Goal: Task Accomplishment & Management: Use online tool/utility

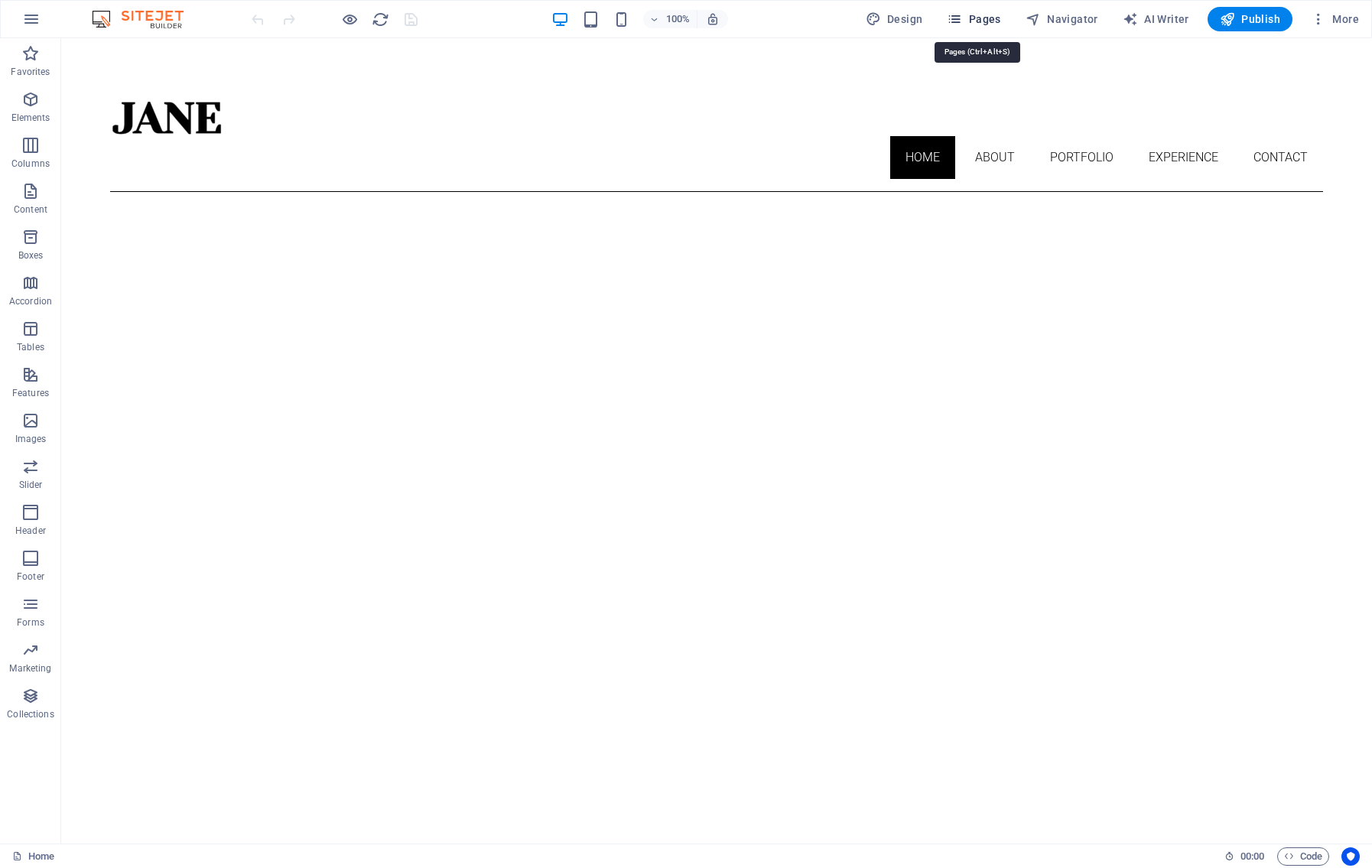
click at [992, 24] on span "Pages" at bounding box center [973, 19] width 53 height 16
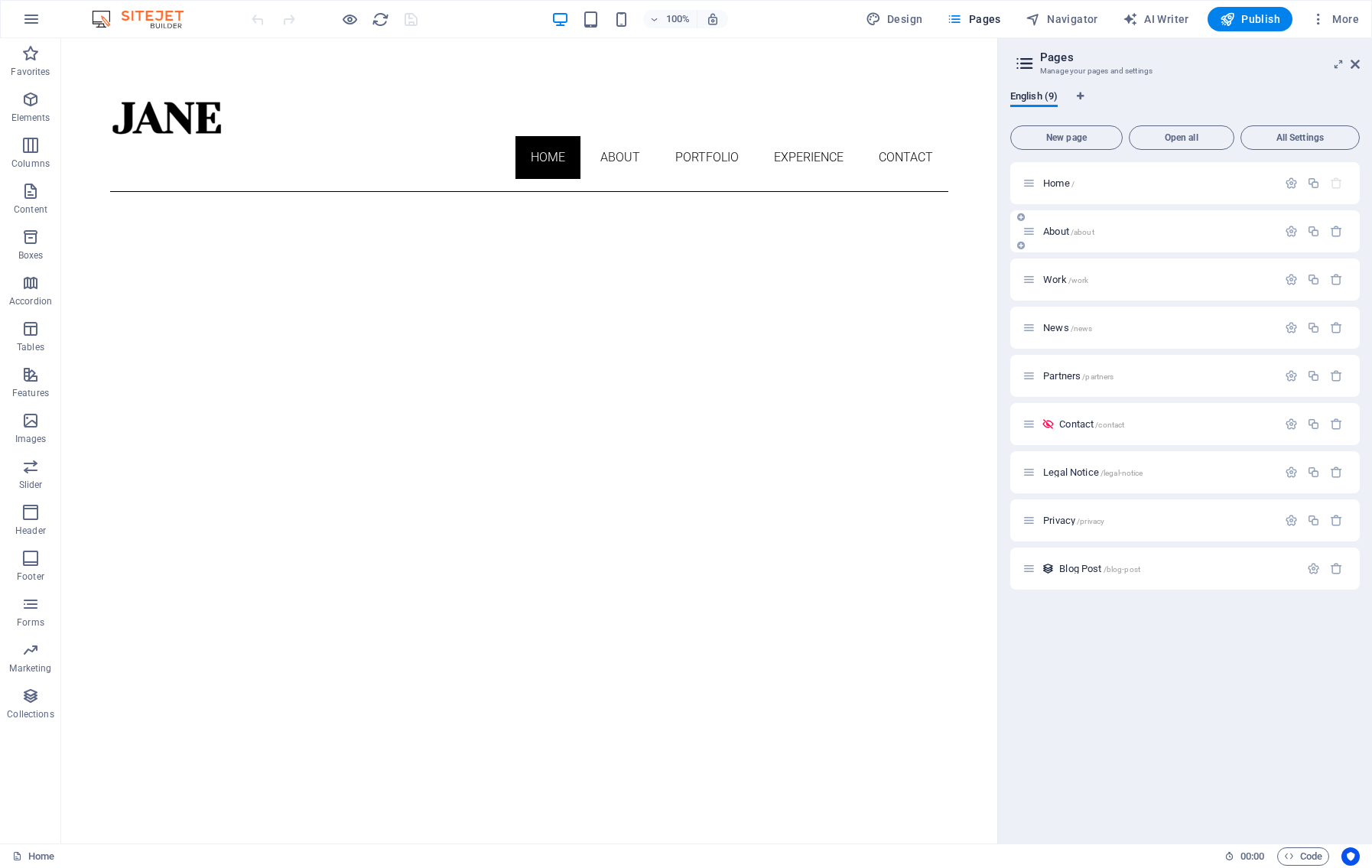
click at [1098, 234] on p "About /about" at bounding box center [1158, 231] width 229 height 10
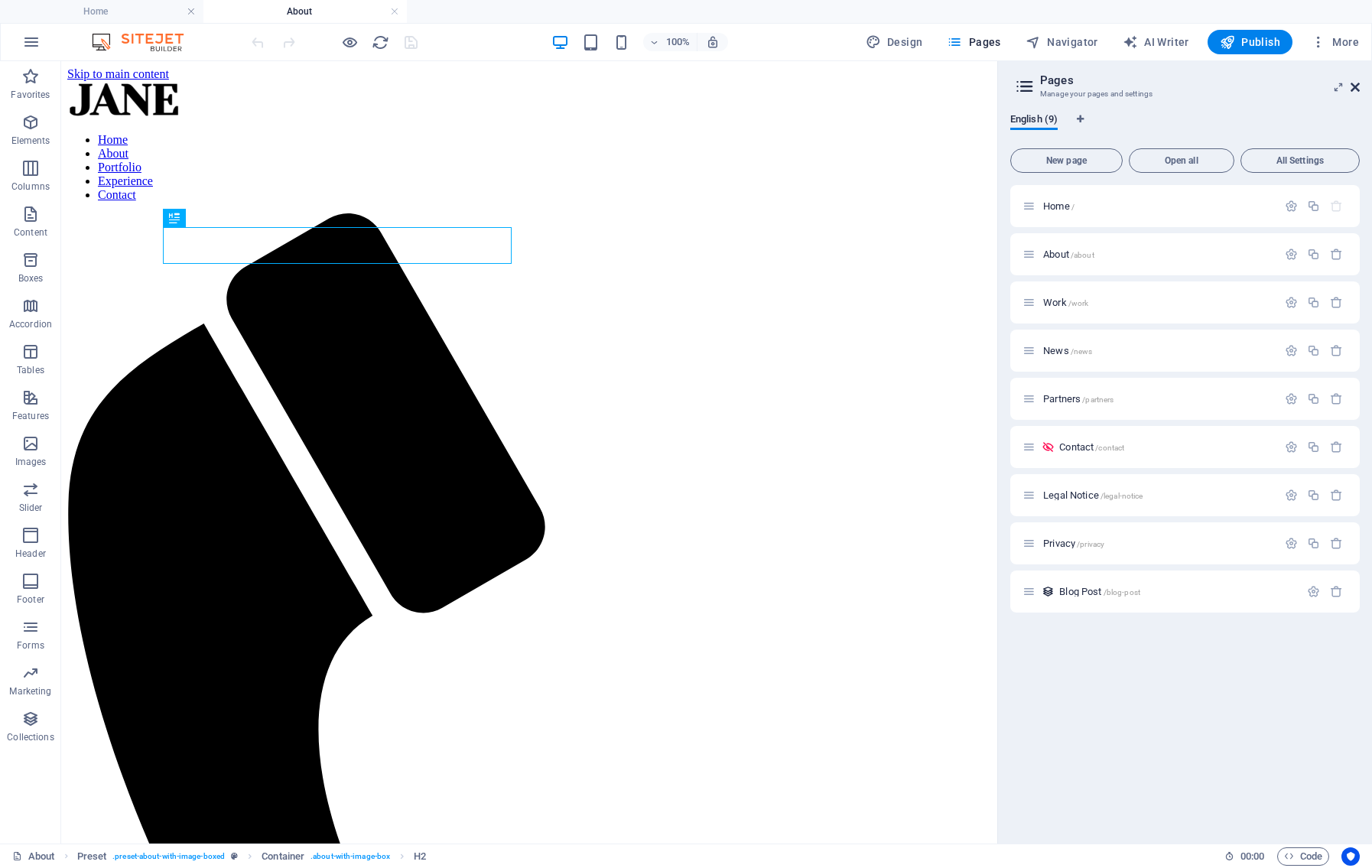
click at [1356, 86] on icon at bounding box center [1355, 86] width 9 height 12
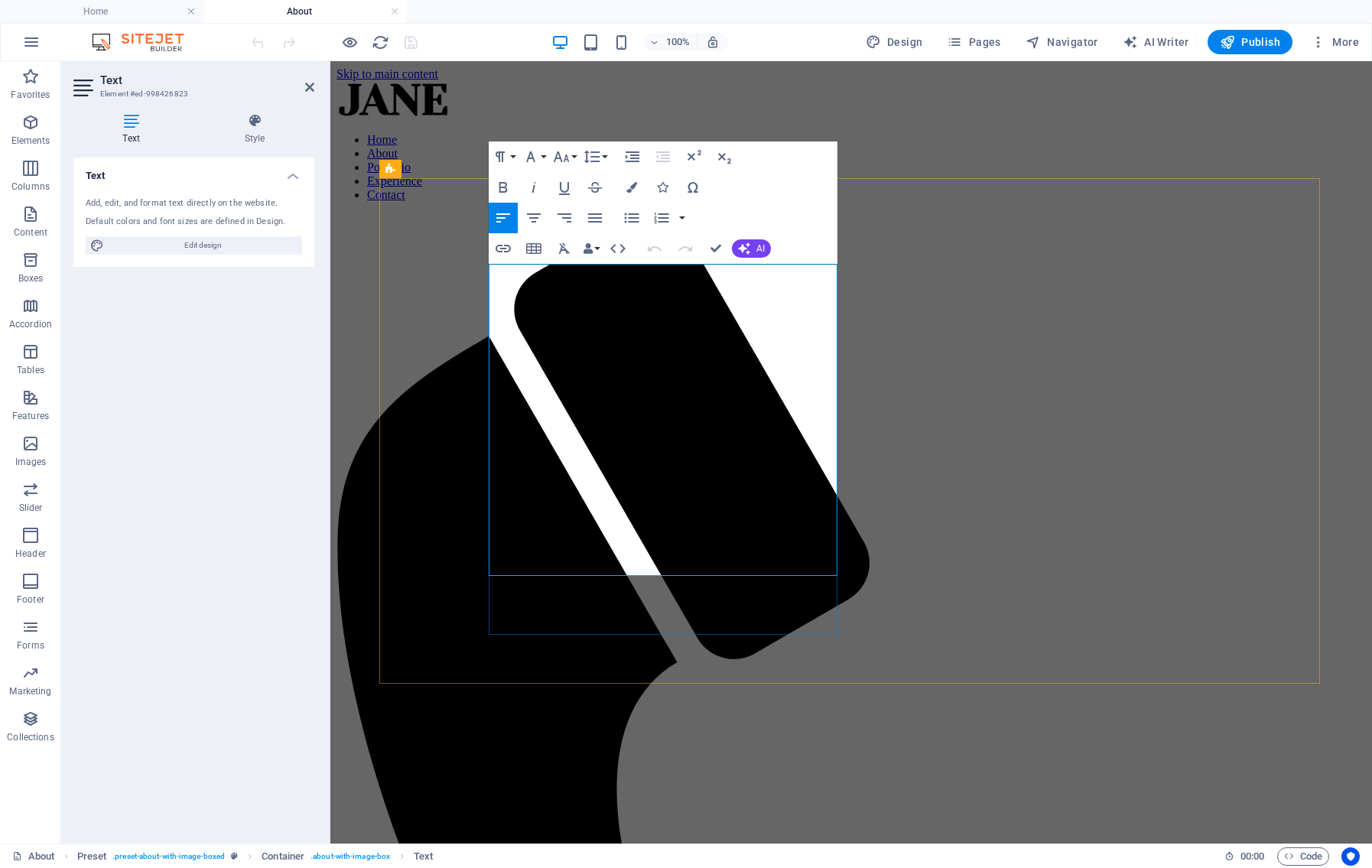
drag, startPoint x: 491, startPoint y: 271, endPoint x: 580, endPoint y: 563, distance: 305.3
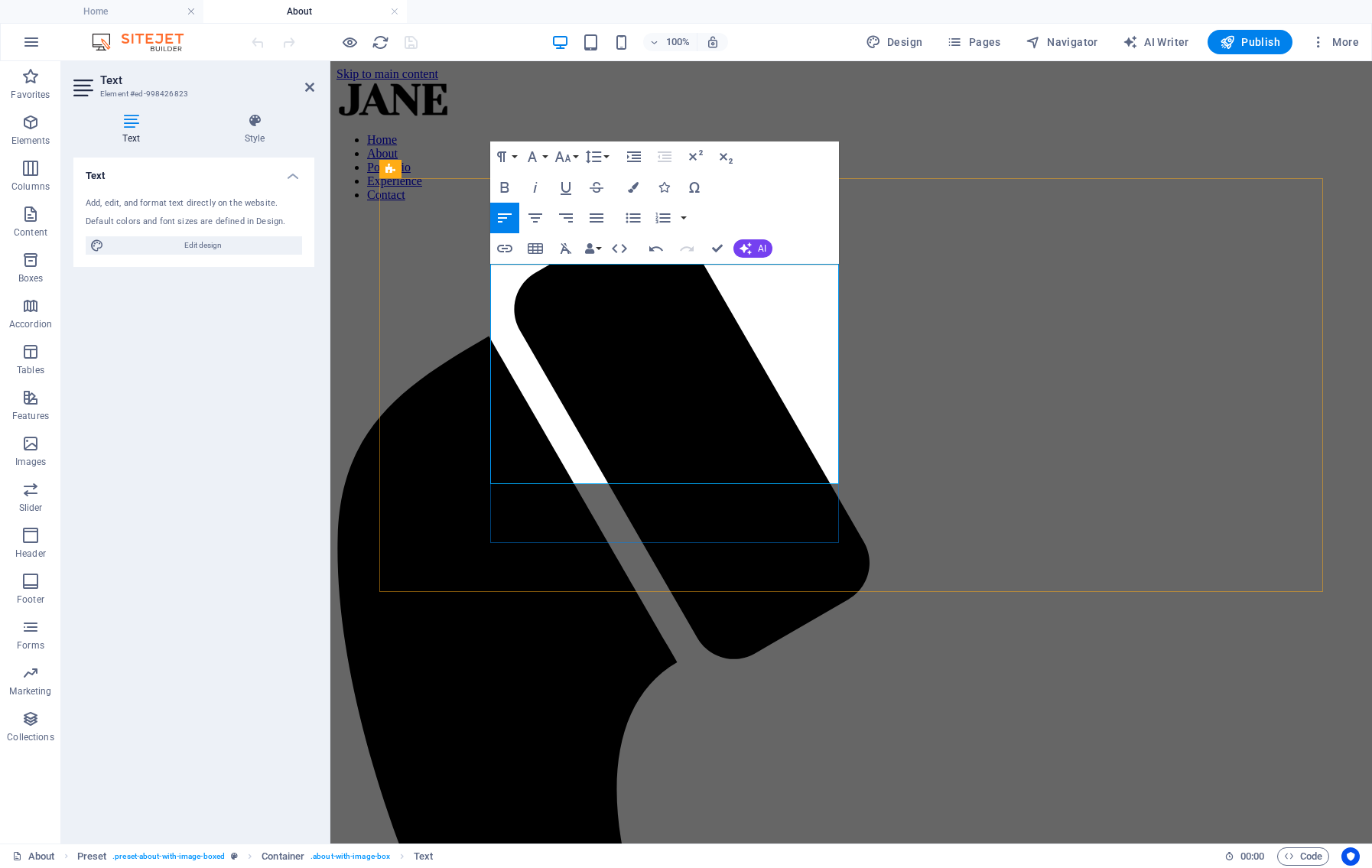
drag, startPoint x: 574, startPoint y: 273, endPoint x: 757, endPoint y: 277, distance: 183.0
click at [505, 191] on icon "button" at bounding box center [505, 187] width 18 height 18
drag, startPoint x: 575, startPoint y: 273, endPoint x: 792, endPoint y: 276, distance: 217.0
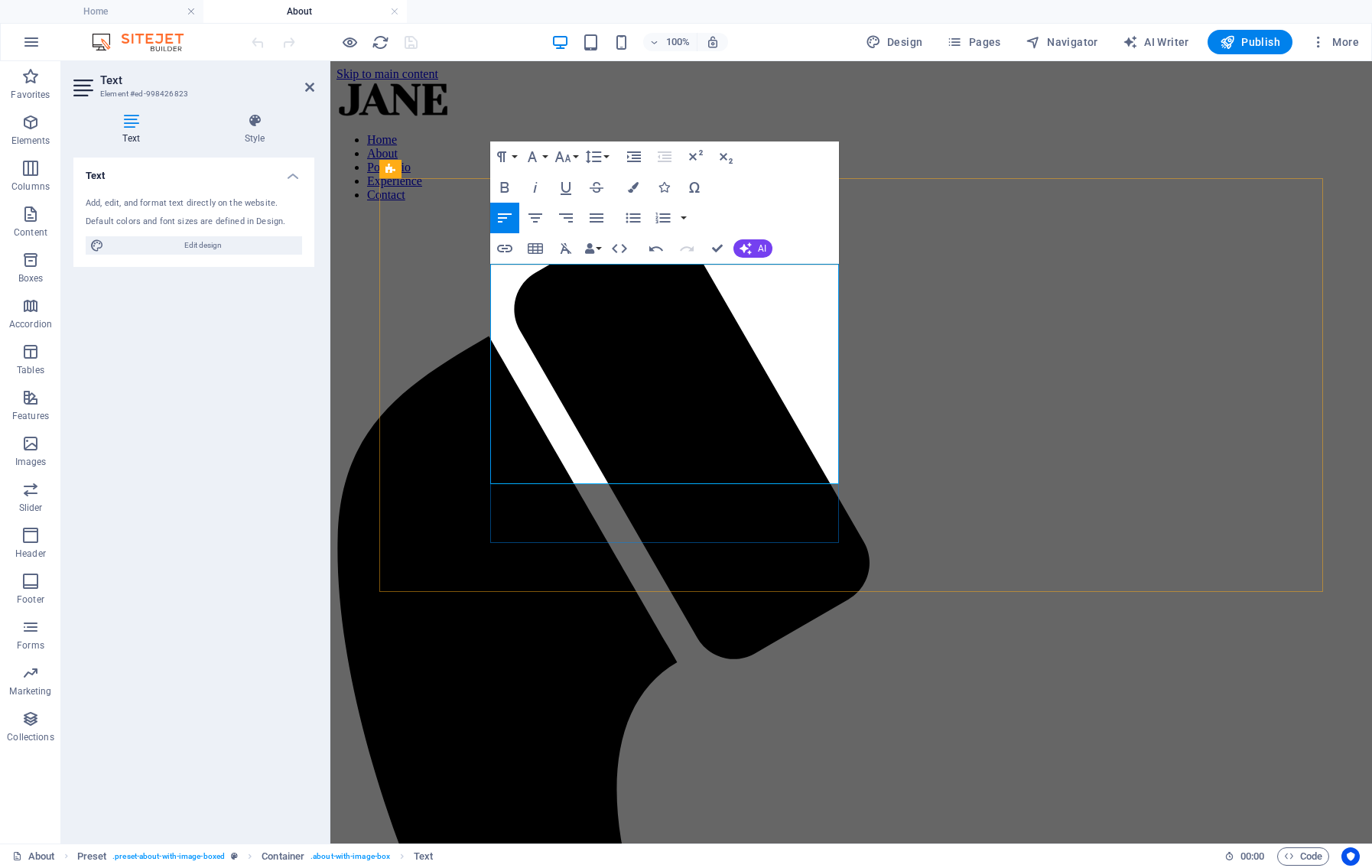
drag, startPoint x: 605, startPoint y: 289, endPoint x: 795, endPoint y: 293, distance: 190.0
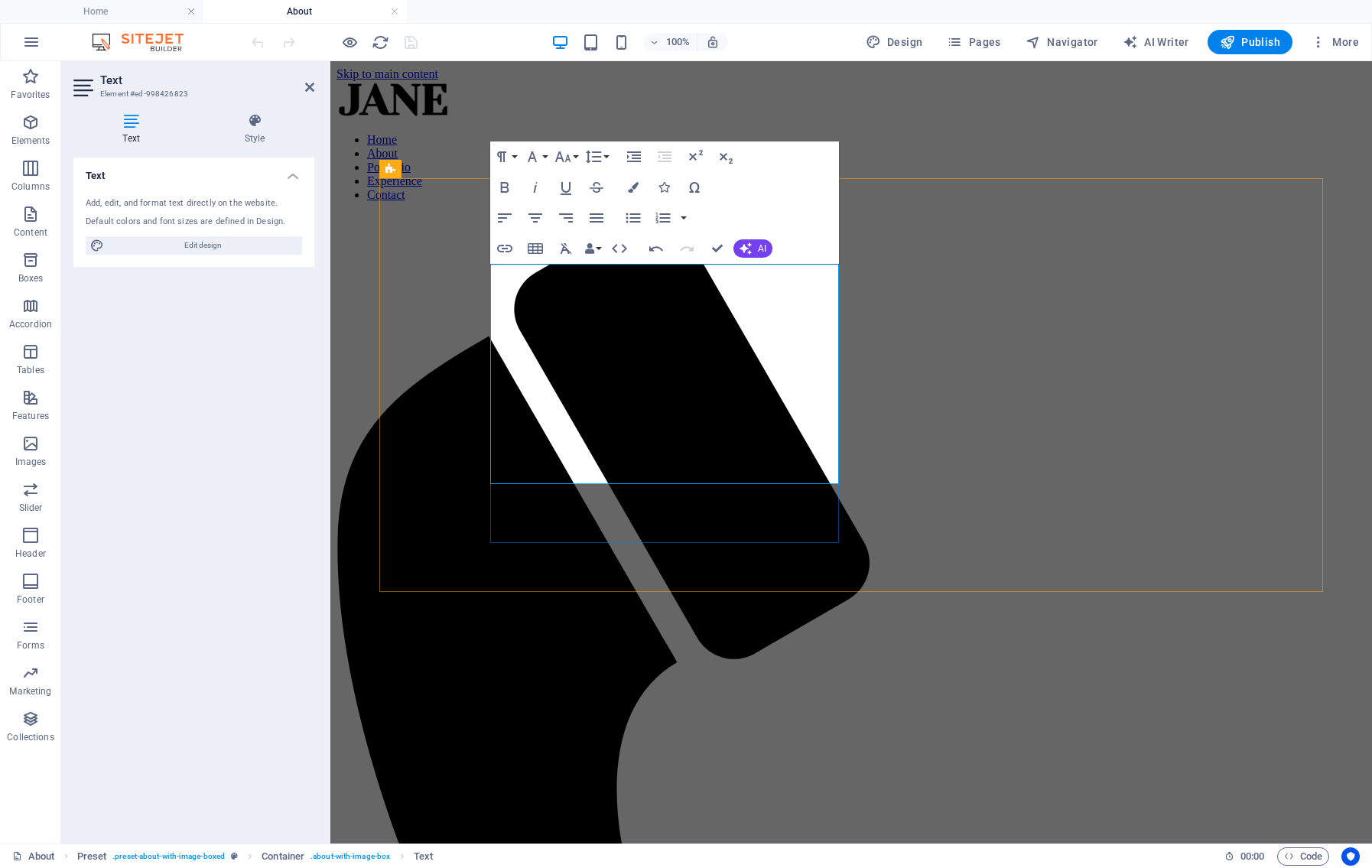
drag, startPoint x: 664, startPoint y: 274, endPoint x: 713, endPoint y: 279, distance: 49.3
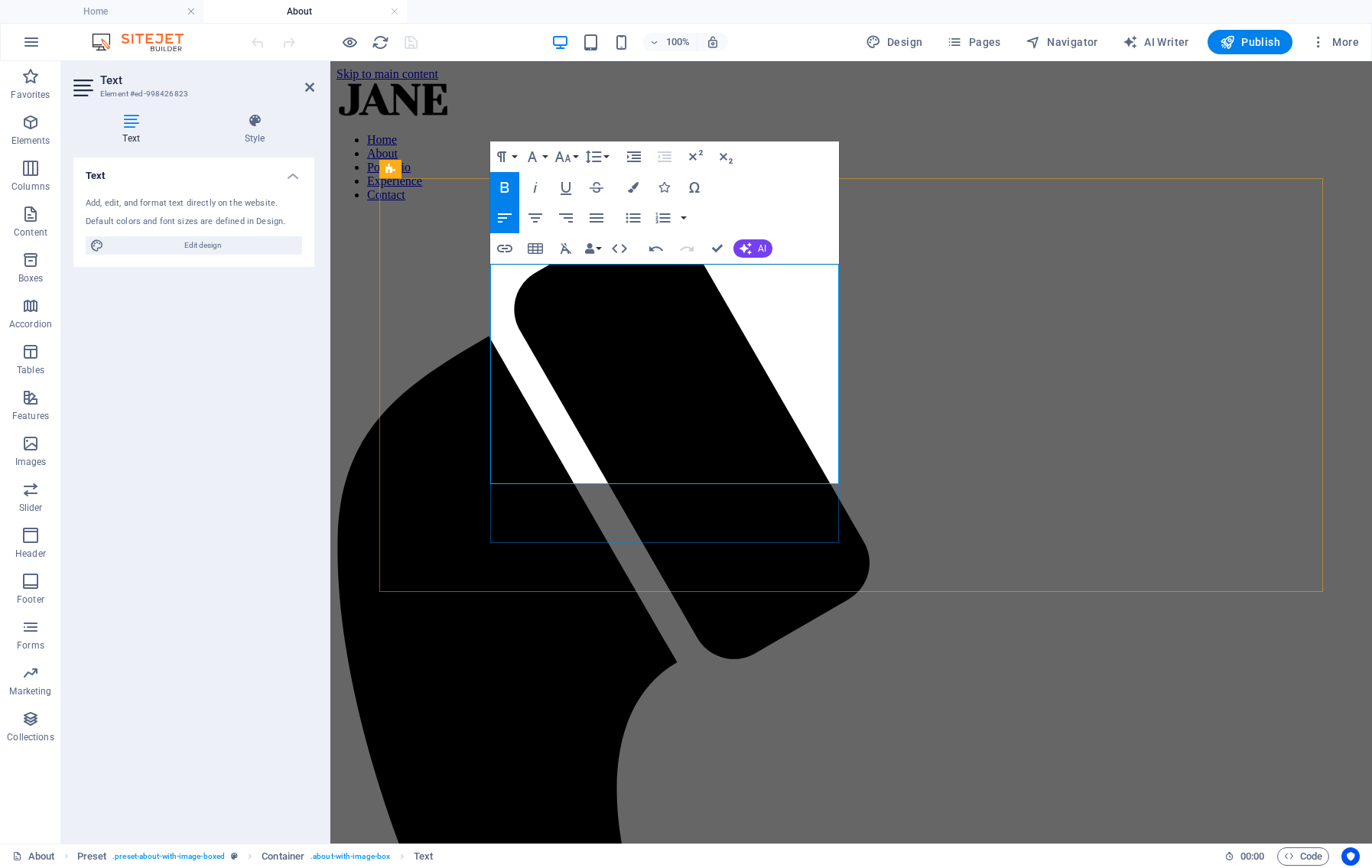
drag, startPoint x: 575, startPoint y: 273, endPoint x: 634, endPoint y: 253, distance: 62.3
click at [500, 183] on icon "button" at bounding box center [504, 188] width 8 height 11
drag, startPoint x: 554, startPoint y: 344, endPoint x: 547, endPoint y: 323, distance: 22.1
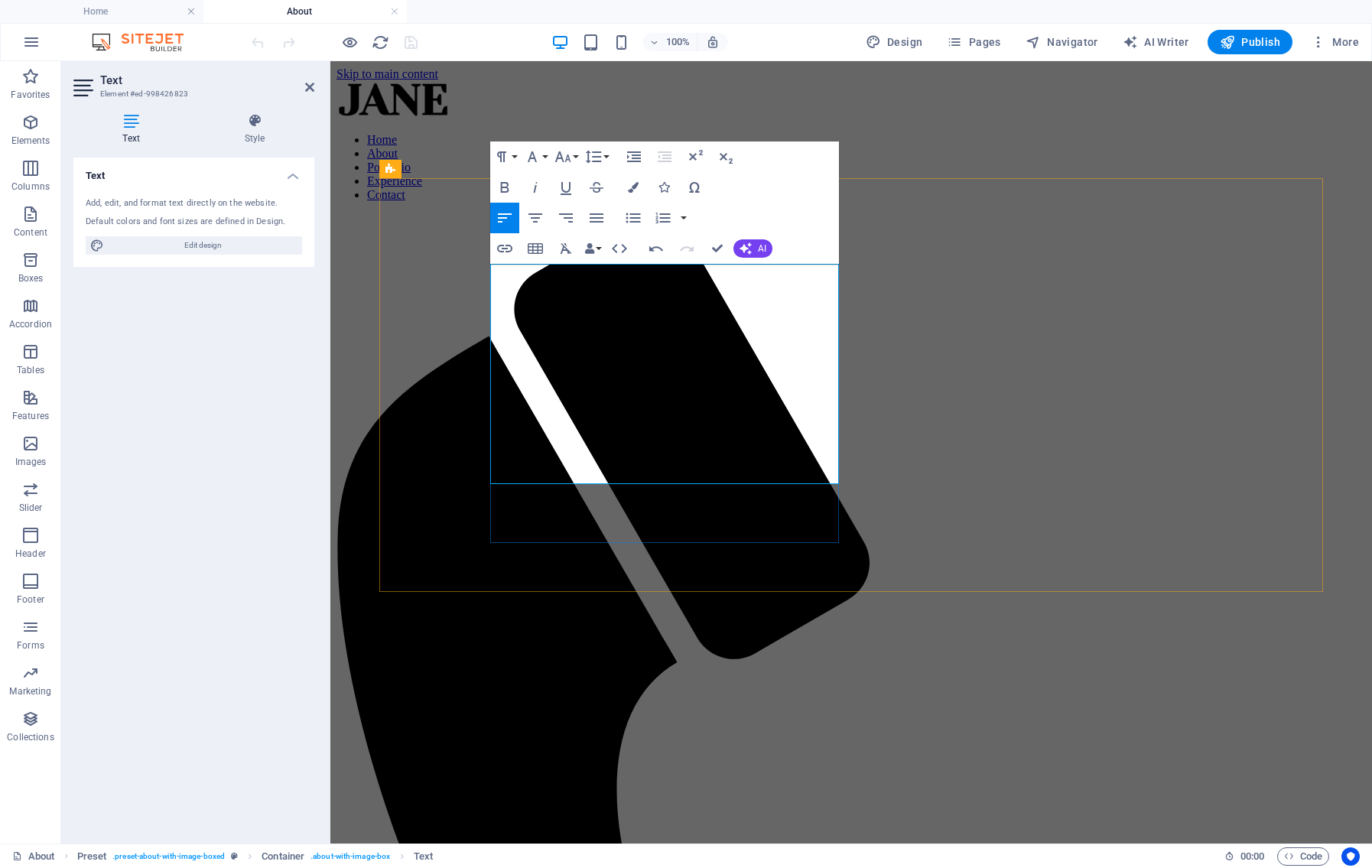
drag, startPoint x: 496, startPoint y: 274, endPoint x: 664, endPoint y: 467, distance: 255.9
drag, startPoint x: 646, startPoint y: 390, endPoint x: 653, endPoint y: 371, distance: 20.2
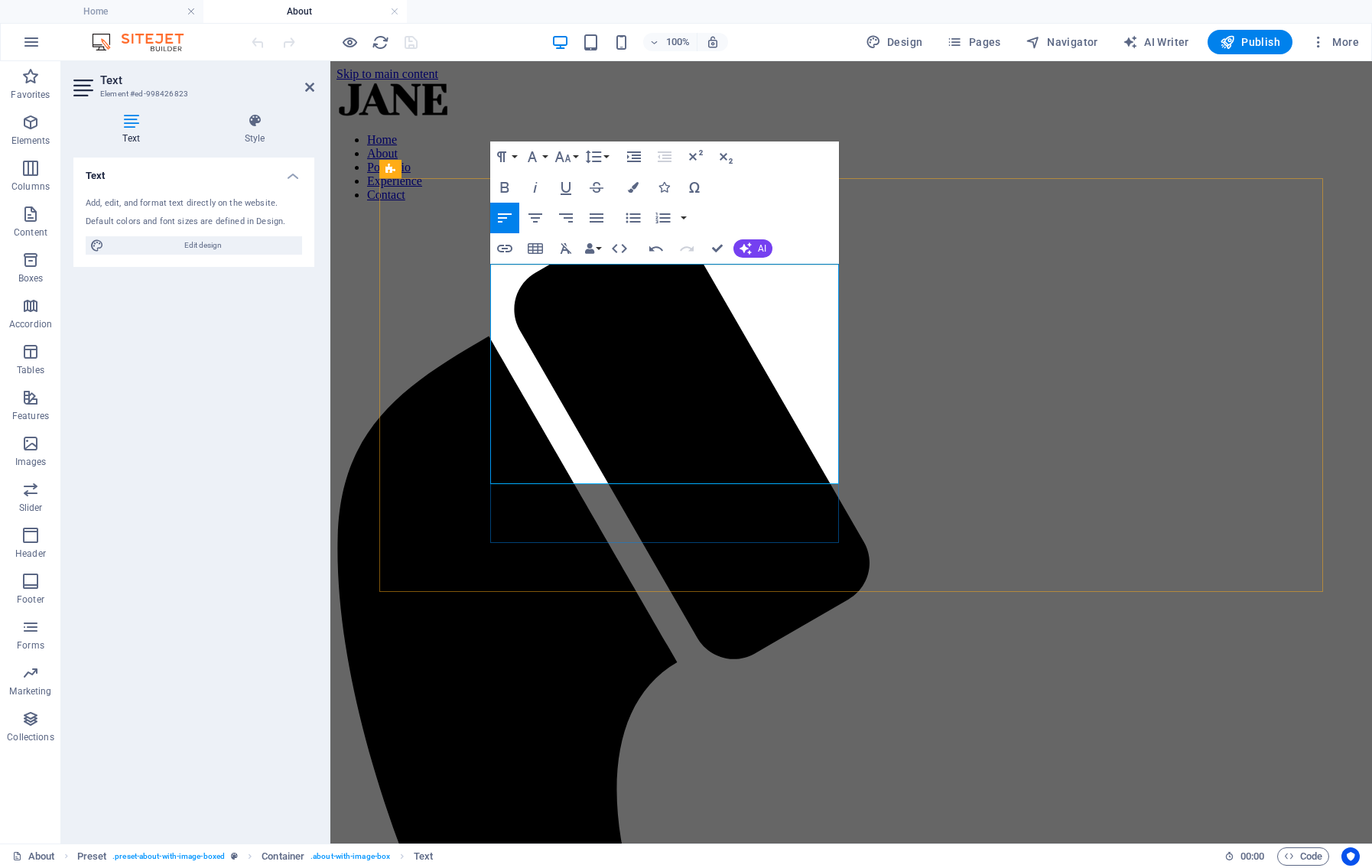
drag, startPoint x: 576, startPoint y: 271, endPoint x: 800, endPoint y: 272, distance: 224.0
drag, startPoint x: 589, startPoint y: 270, endPoint x: 845, endPoint y: 310, distance: 259.1
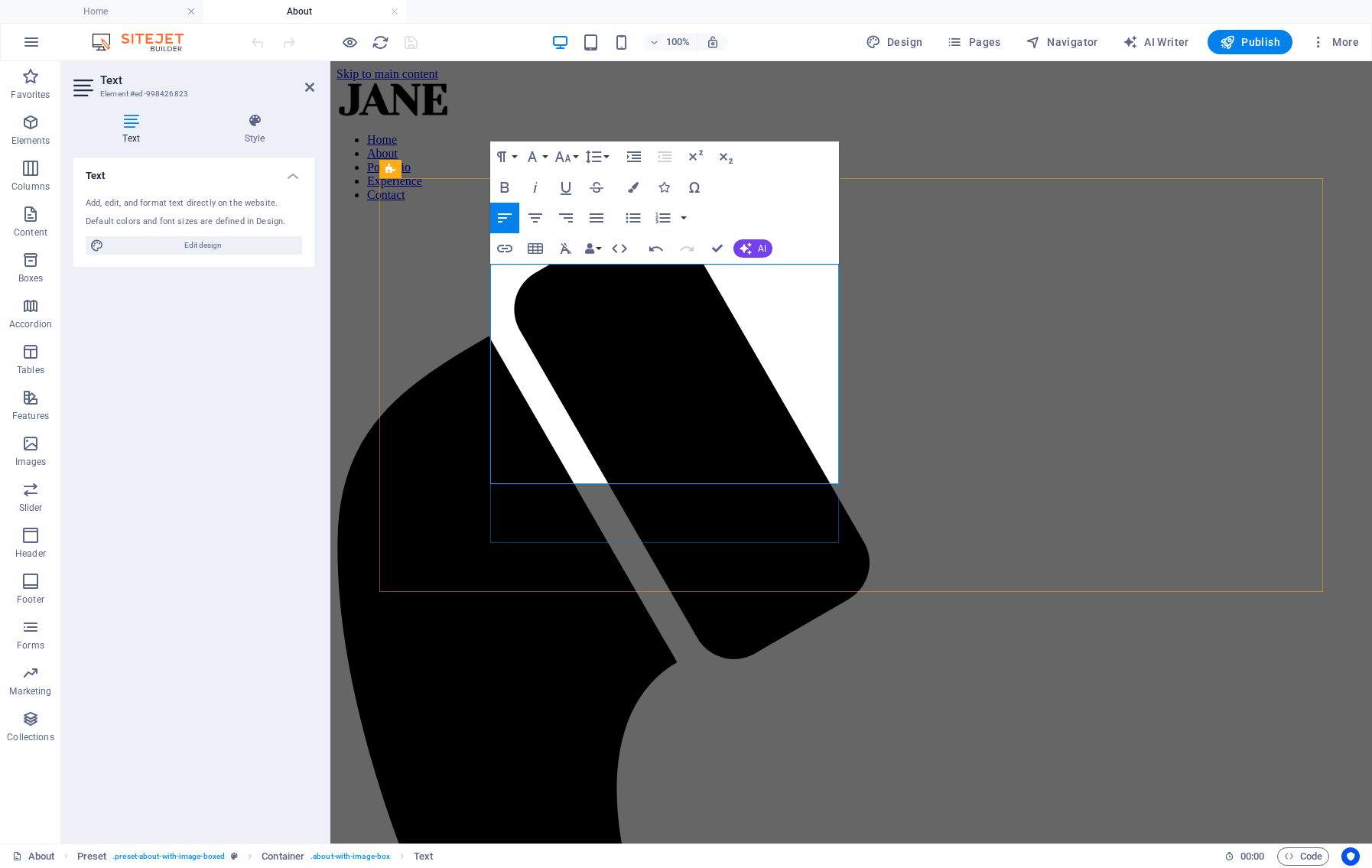
click at [504, 192] on icon "button" at bounding box center [504, 188] width 8 height 11
drag, startPoint x: 620, startPoint y: 298, endPoint x: 710, endPoint y: 303, distance: 90.1
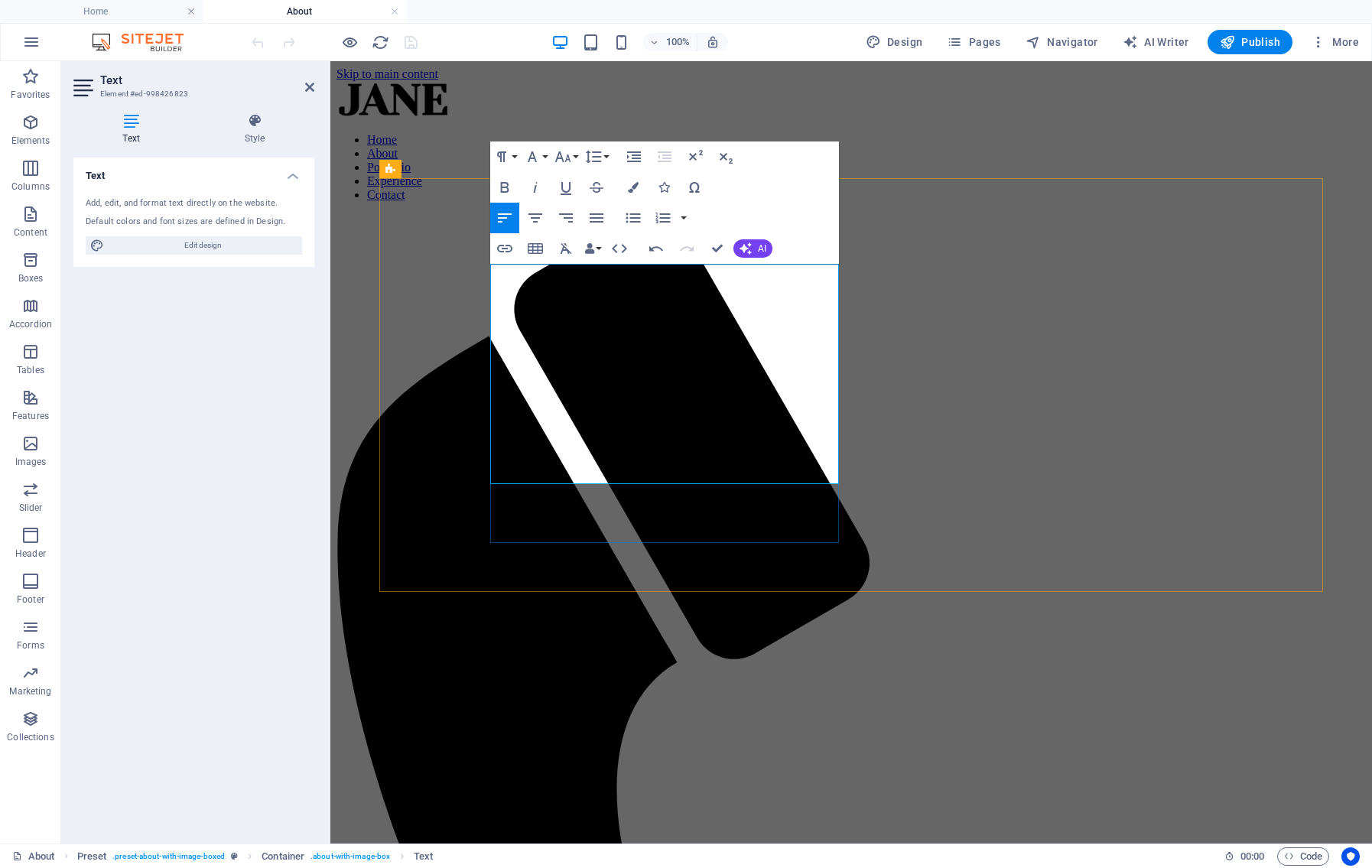
drag, startPoint x: 608, startPoint y: 290, endPoint x: 656, endPoint y: 291, distance: 48.0
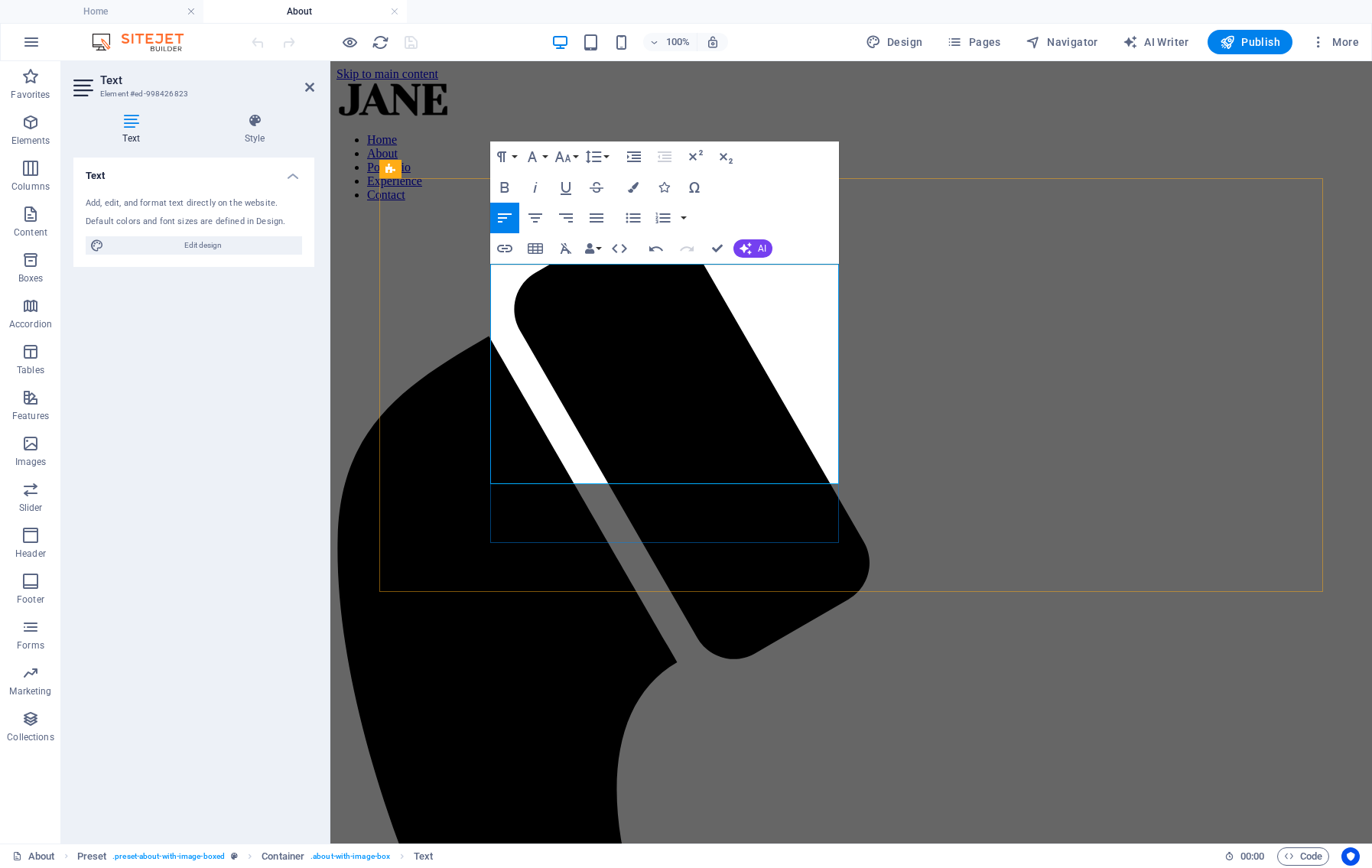
drag, startPoint x: 605, startPoint y: 290, endPoint x: 795, endPoint y: 291, distance: 190.0
click at [505, 186] on icon "button" at bounding box center [505, 187] width 18 height 18
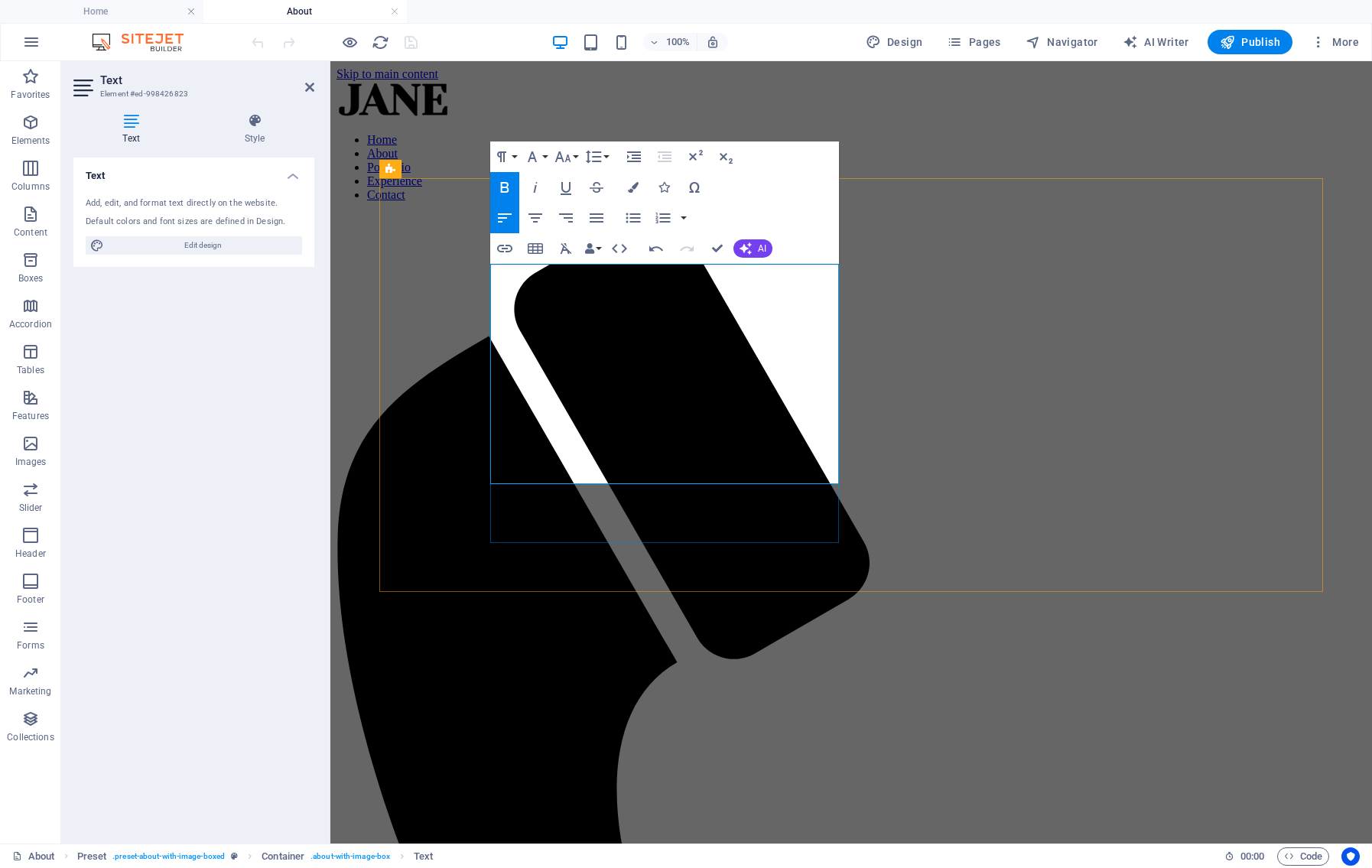
drag, startPoint x: 505, startPoint y: 290, endPoint x: 552, endPoint y: 291, distance: 47.0
click at [500, 191] on icon "button" at bounding box center [505, 187] width 18 height 18
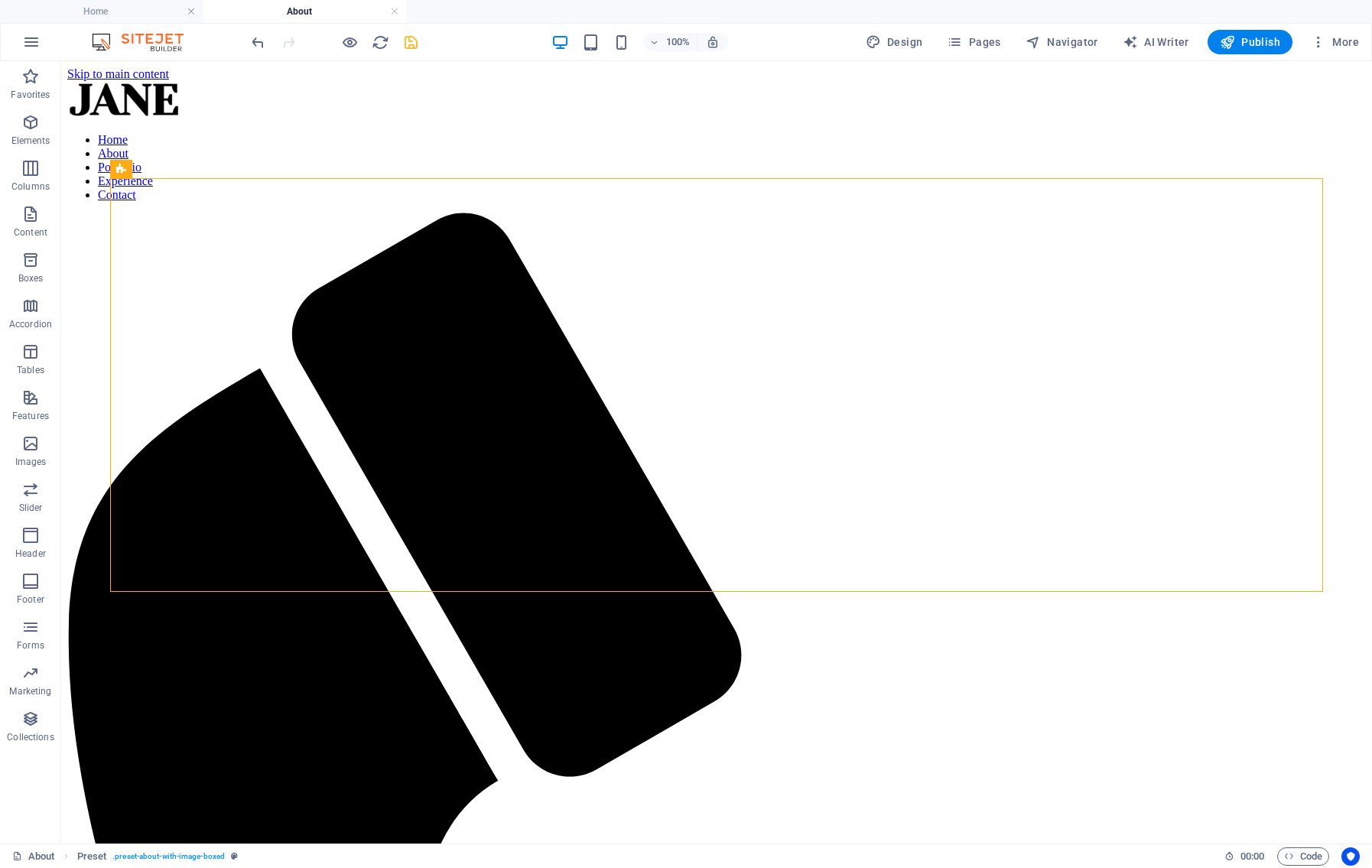
click at [417, 45] on icon "save" at bounding box center [411, 42] width 17 height 17
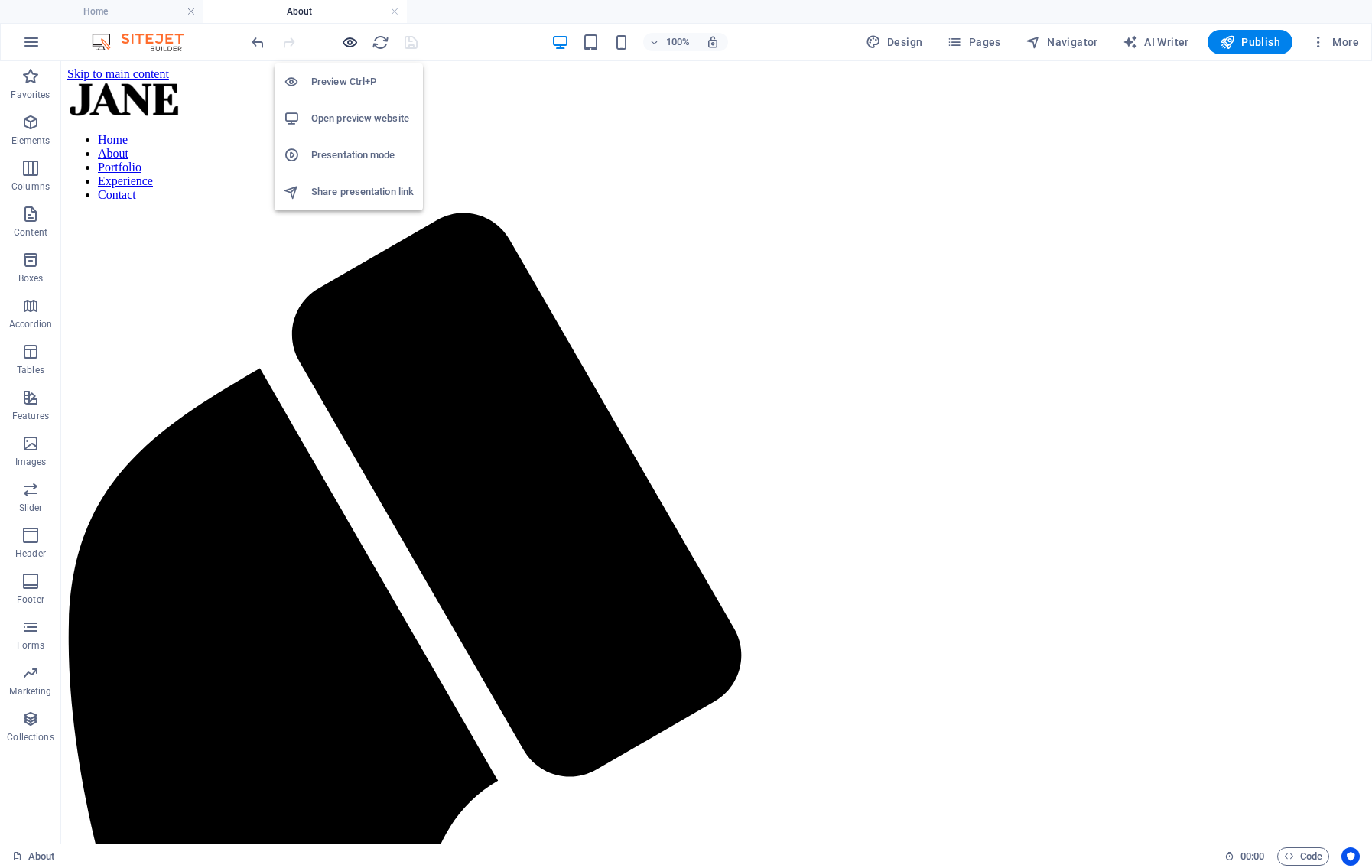
click at [353, 48] on icon "button" at bounding box center [349, 42] width 17 height 17
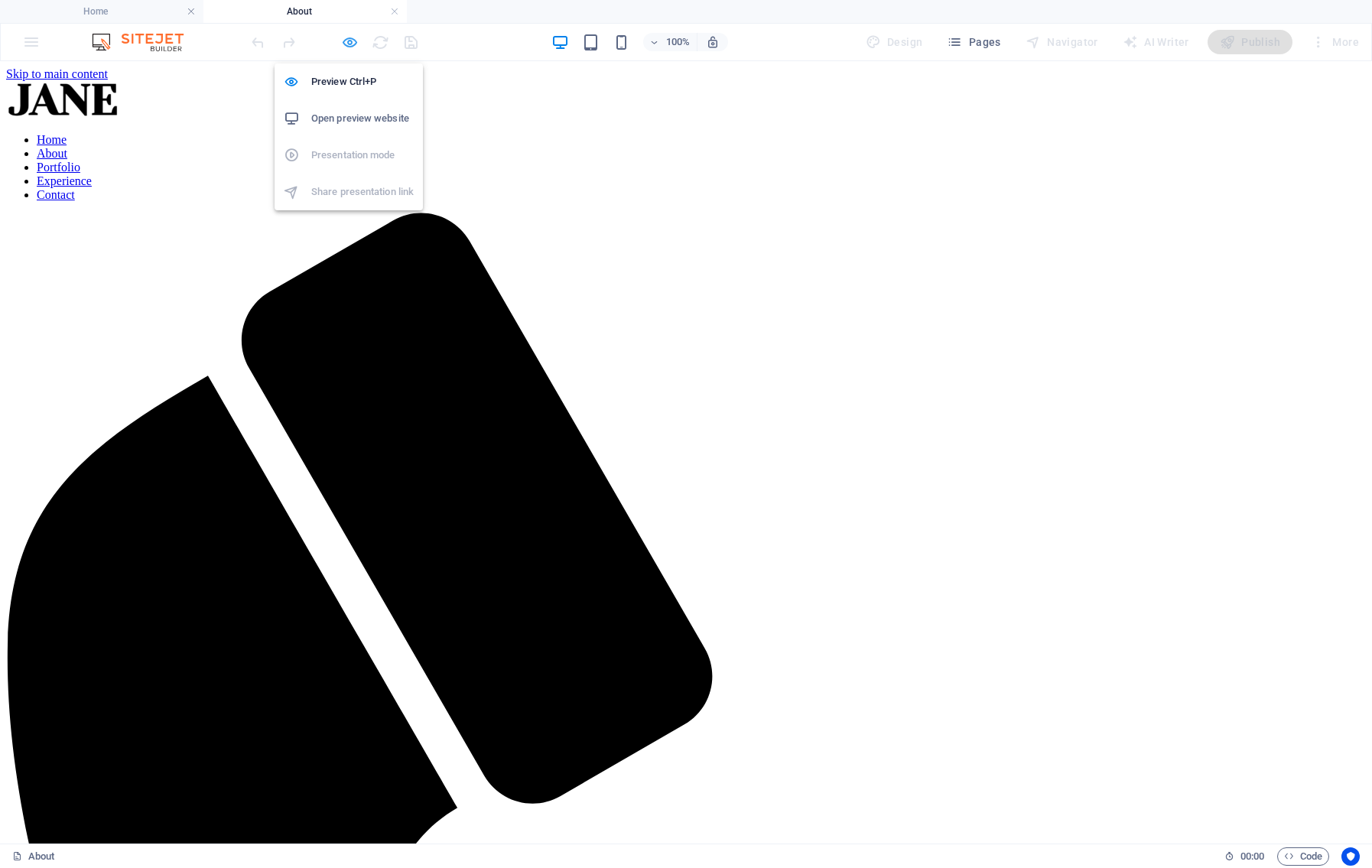
click at [346, 39] on icon "button" at bounding box center [349, 42] width 17 height 17
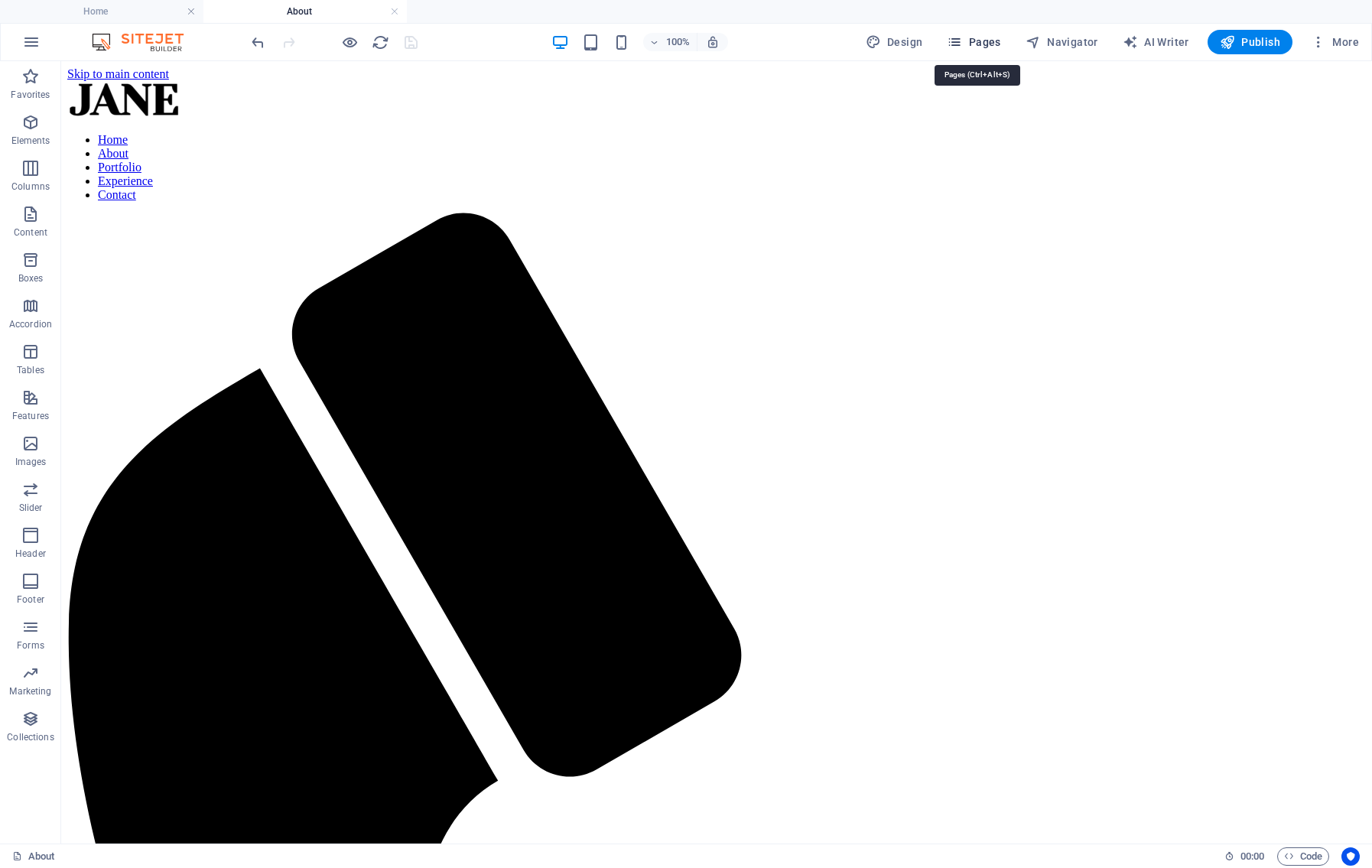
click at [989, 39] on span "Pages" at bounding box center [973, 42] width 53 height 16
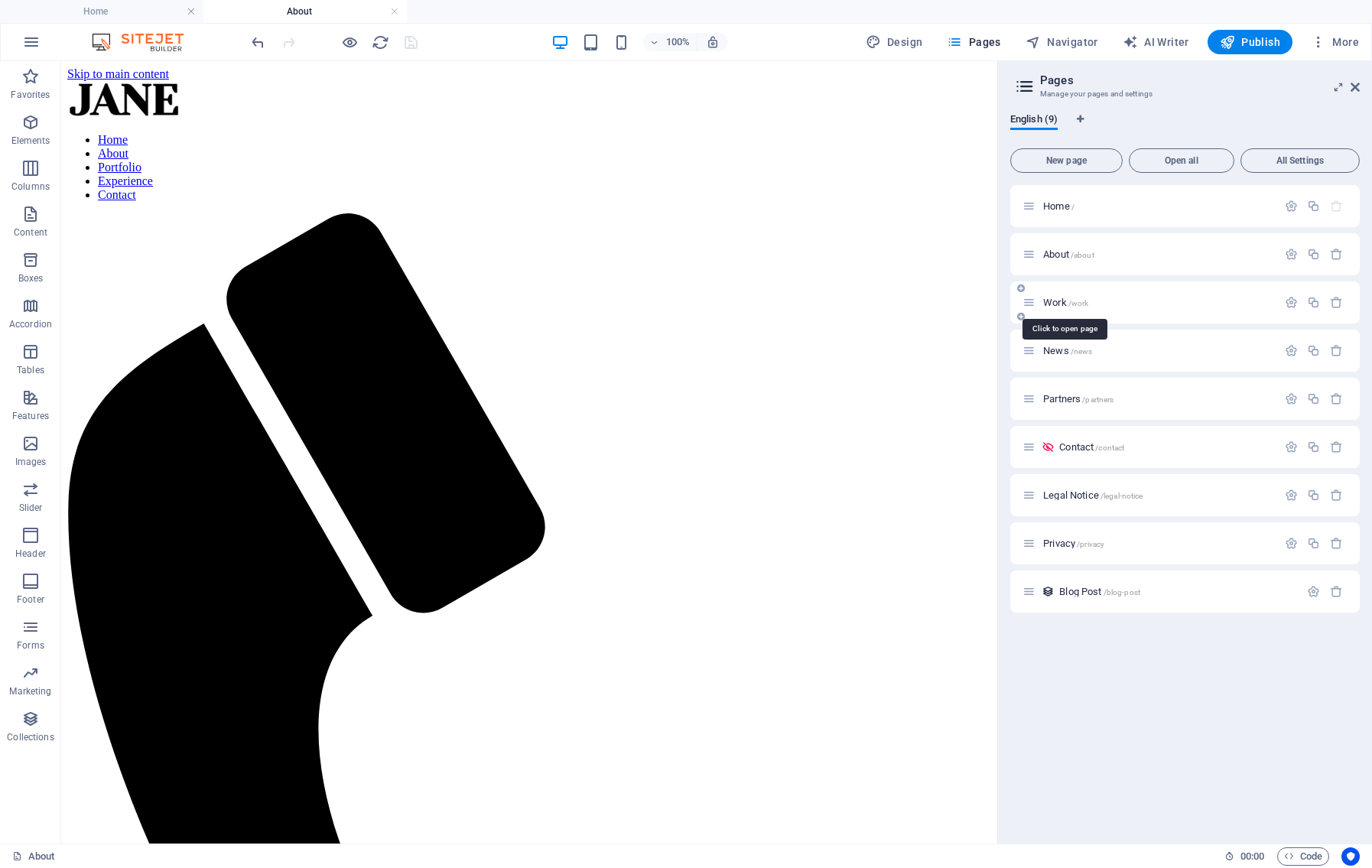
click at [1086, 305] on span "/work" at bounding box center [1078, 302] width 21 height 8
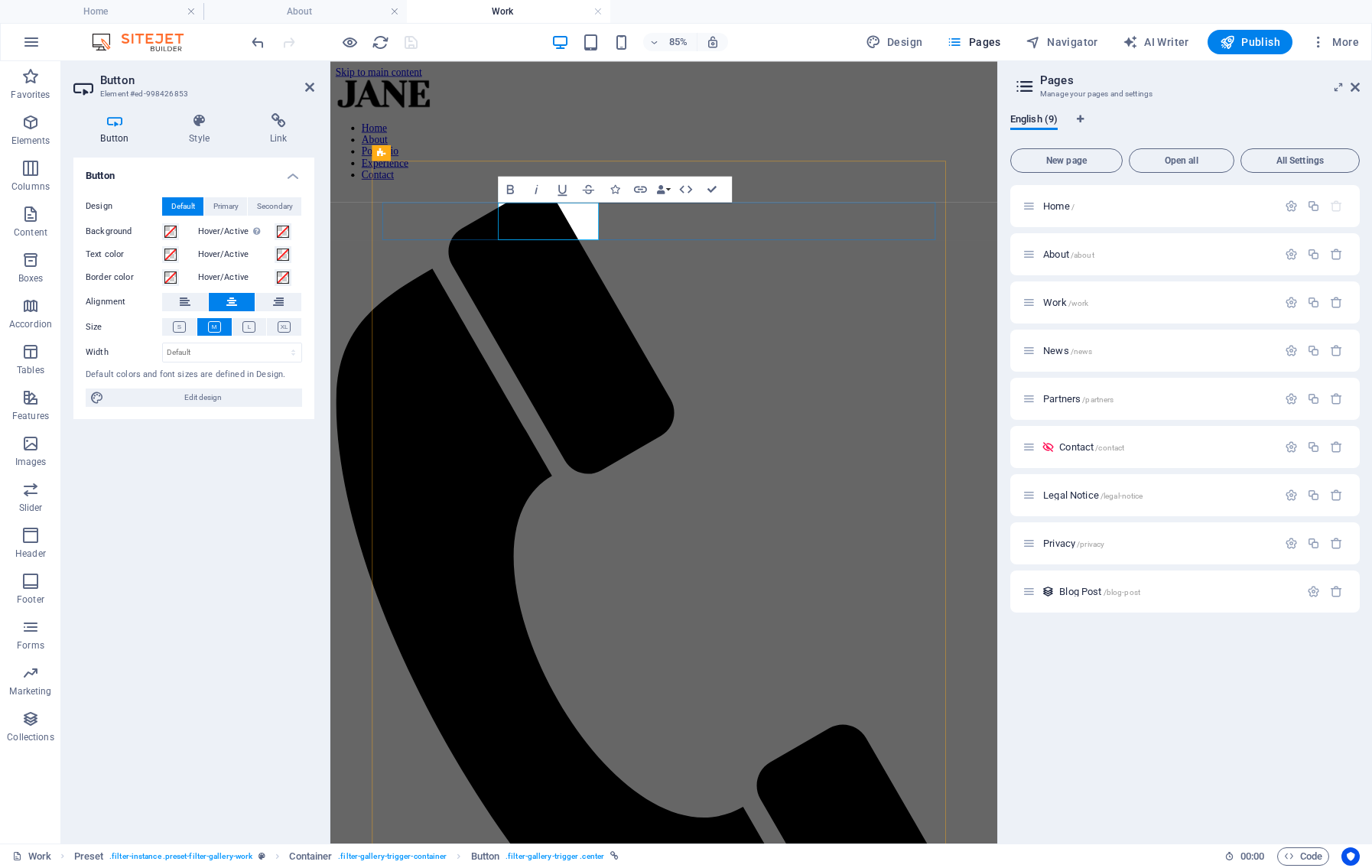
drag, startPoint x: 561, startPoint y: 246, endPoint x: 616, endPoint y: 251, distance: 55.2
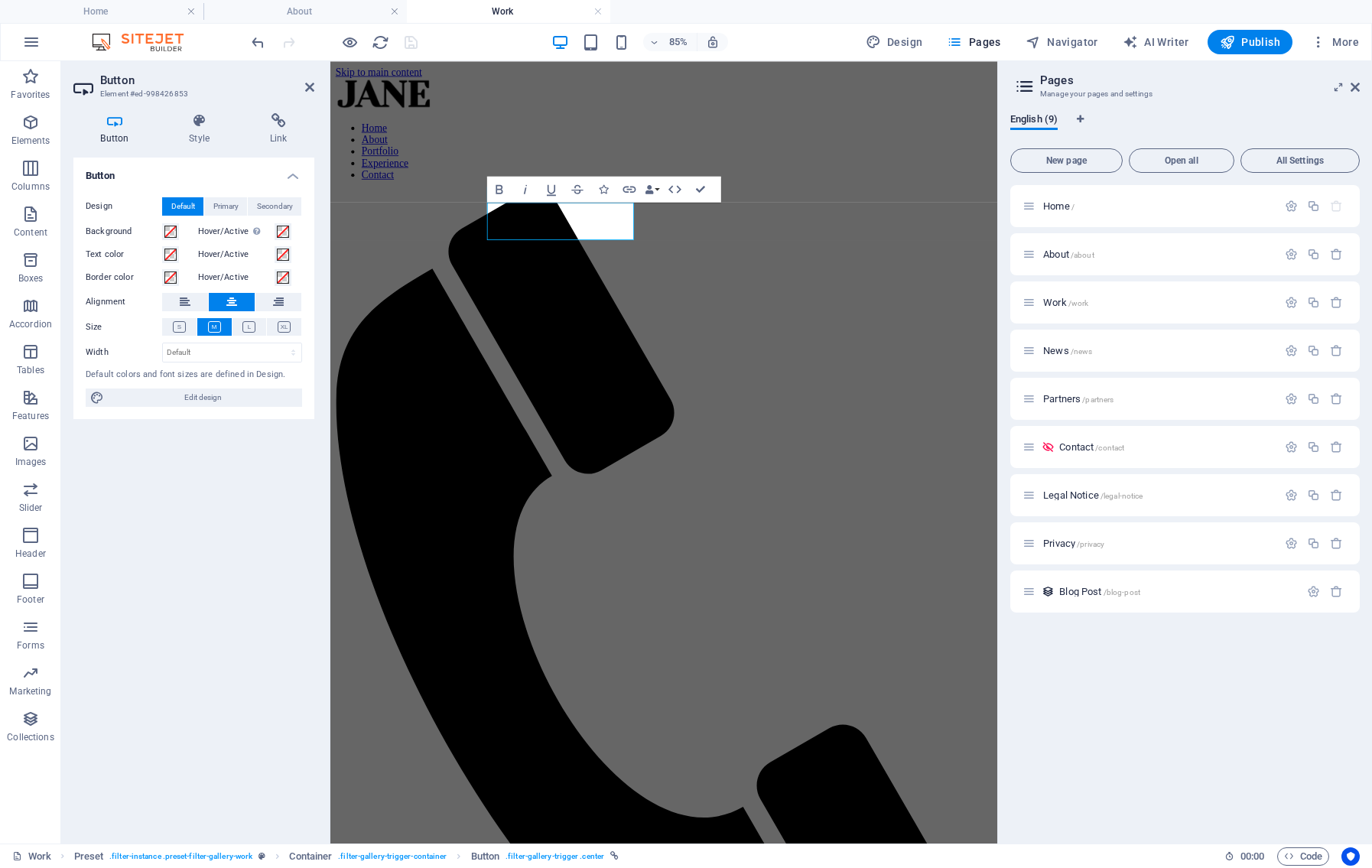
click at [309, 92] on icon at bounding box center [310, 86] width 9 height 12
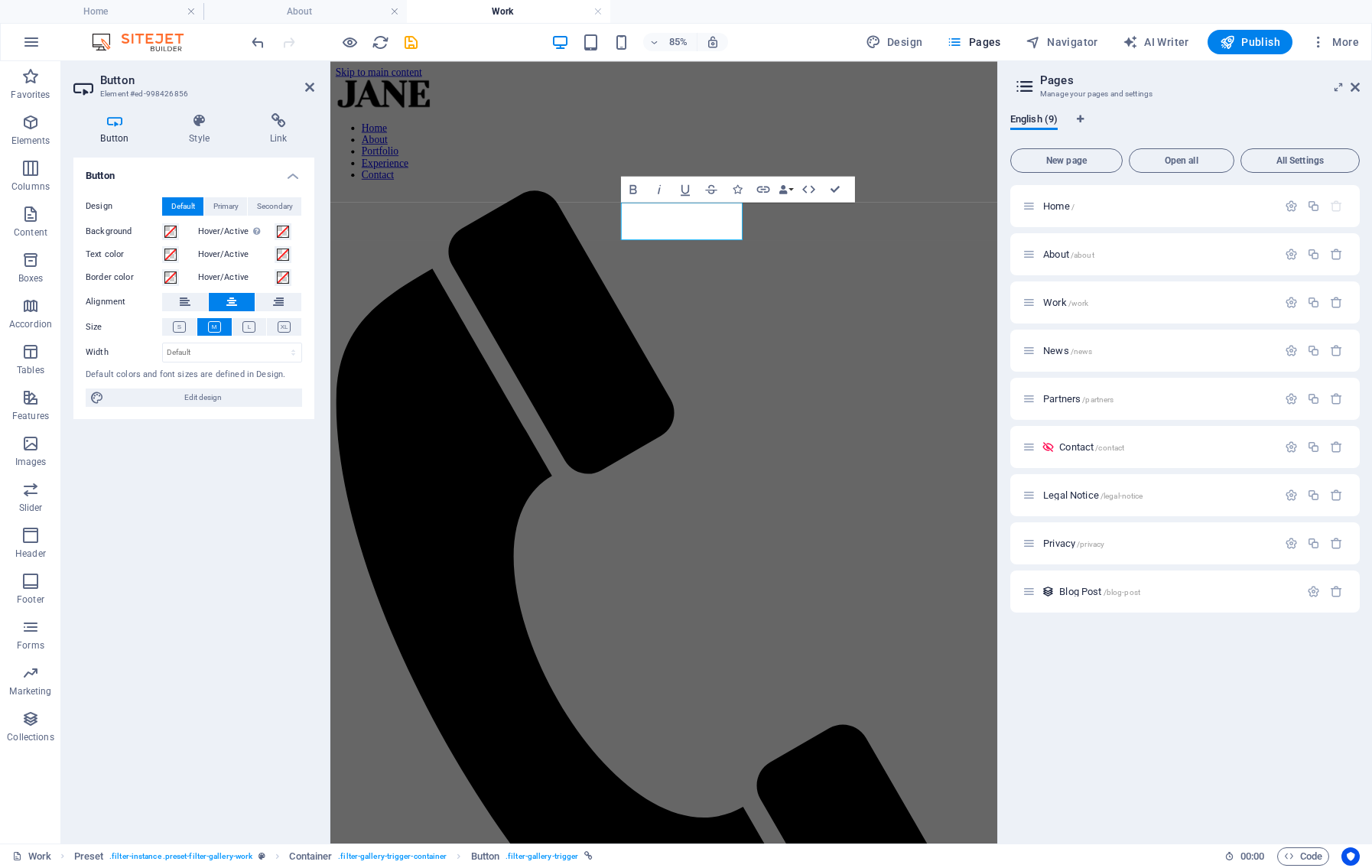
click at [309, 90] on icon at bounding box center [310, 86] width 9 height 12
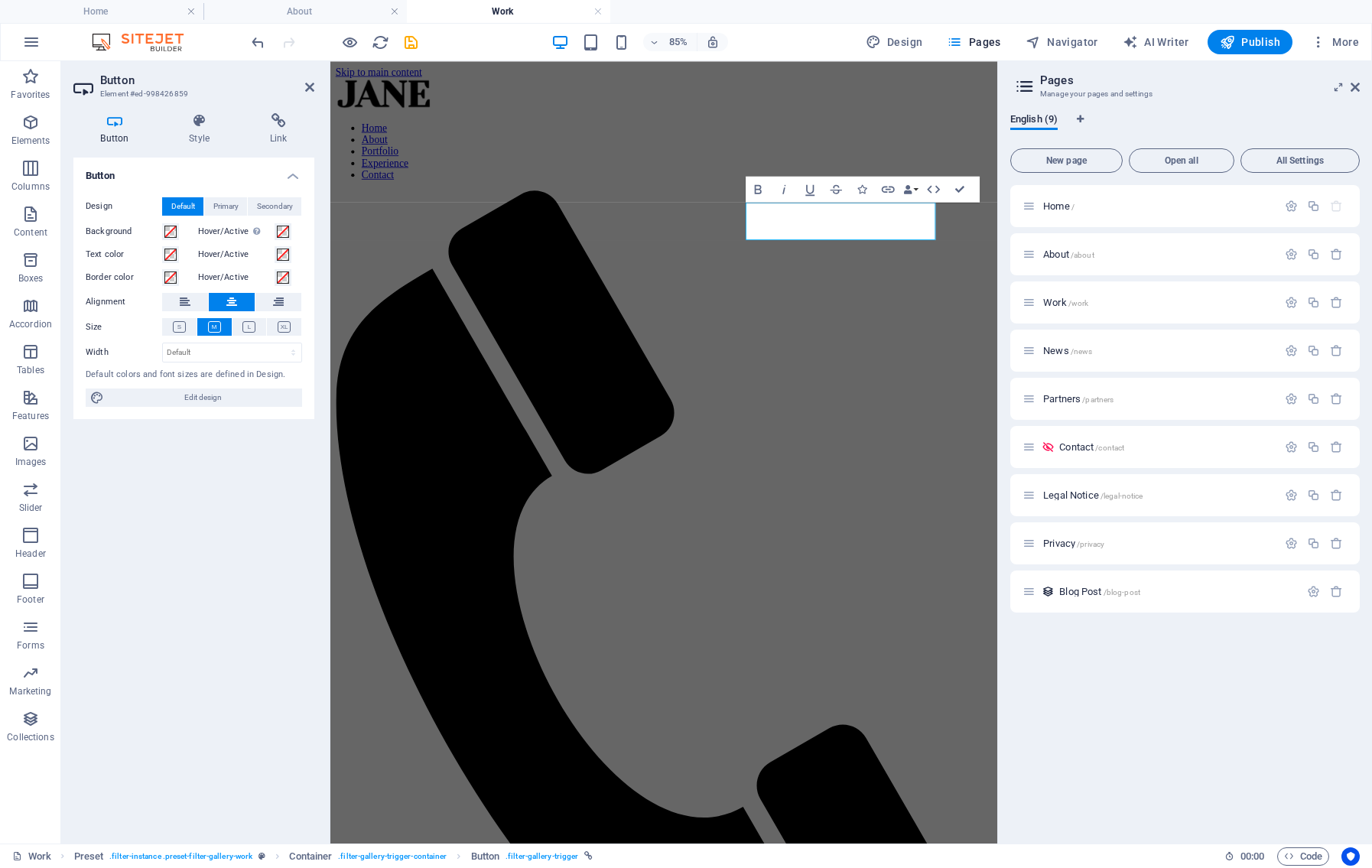
click at [308, 87] on icon at bounding box center [310, 86] width 9 height 12
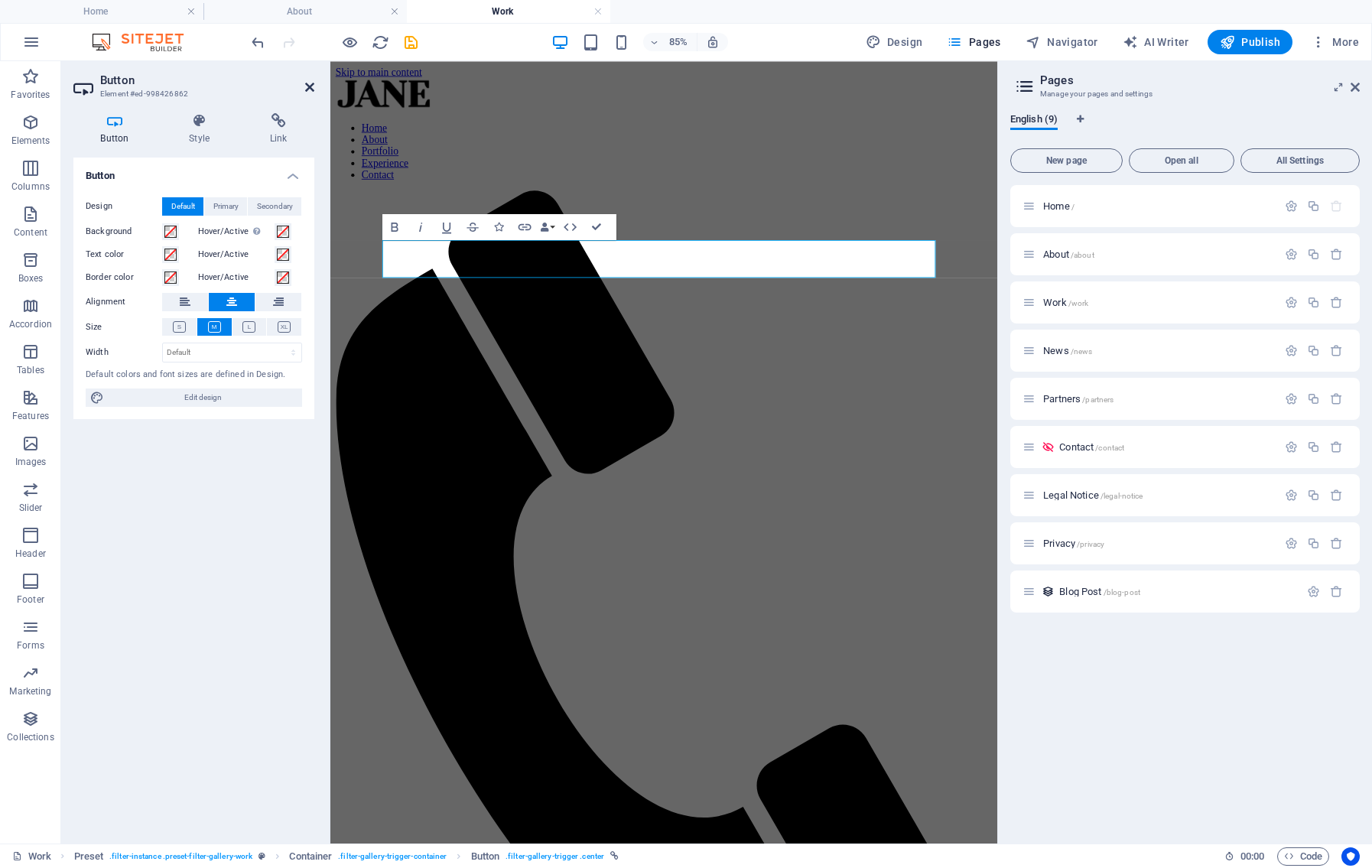
click at [307, 91] on icon at bounding box center [310, 86] width 9 height 12
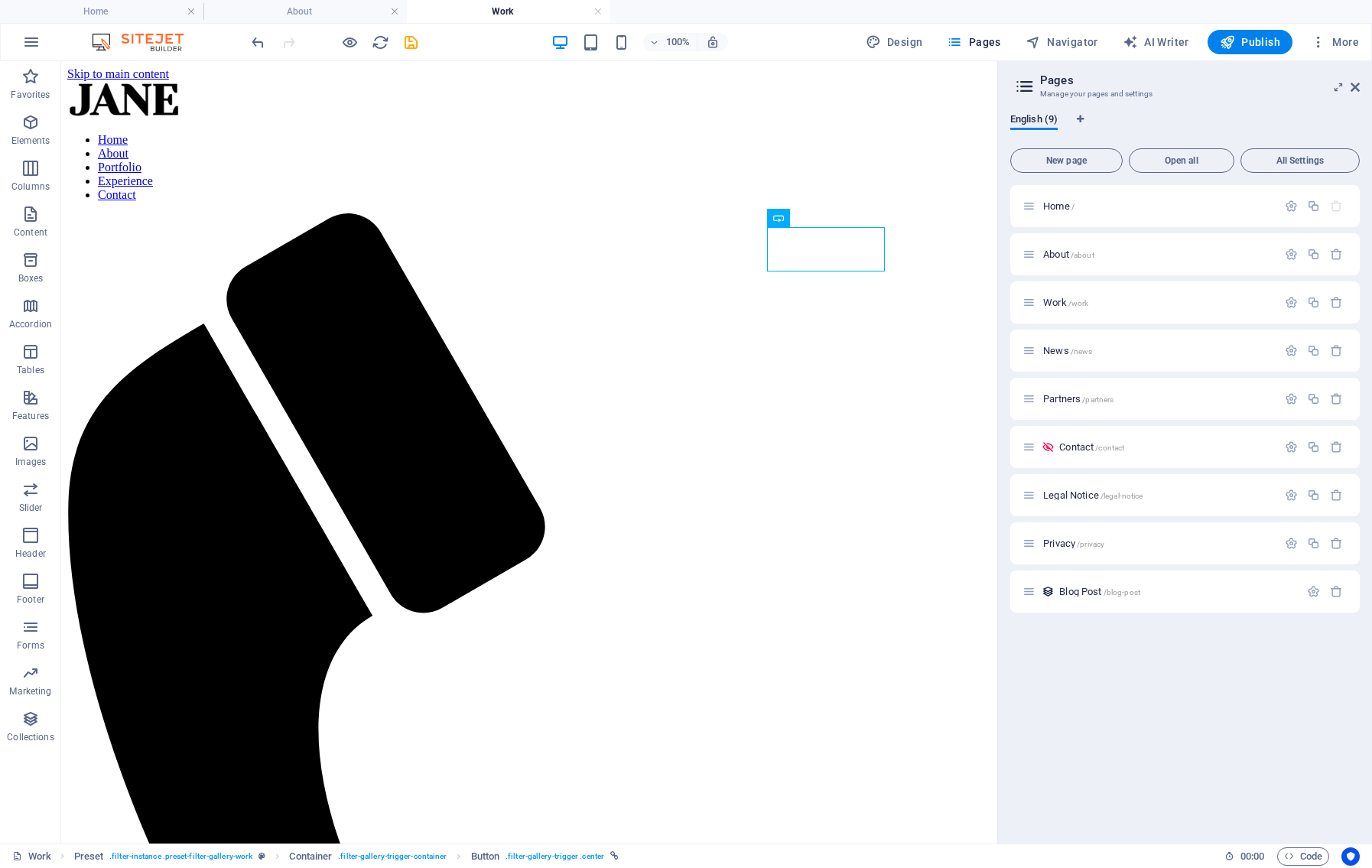
drag, startPoint x: 982, startPoint y: 268, endPoint x: 1059, endPoint y: 327, distance: 97.0
click at [409, 41] on icon "save" at bounding box center [411, 42] width 17 height 17
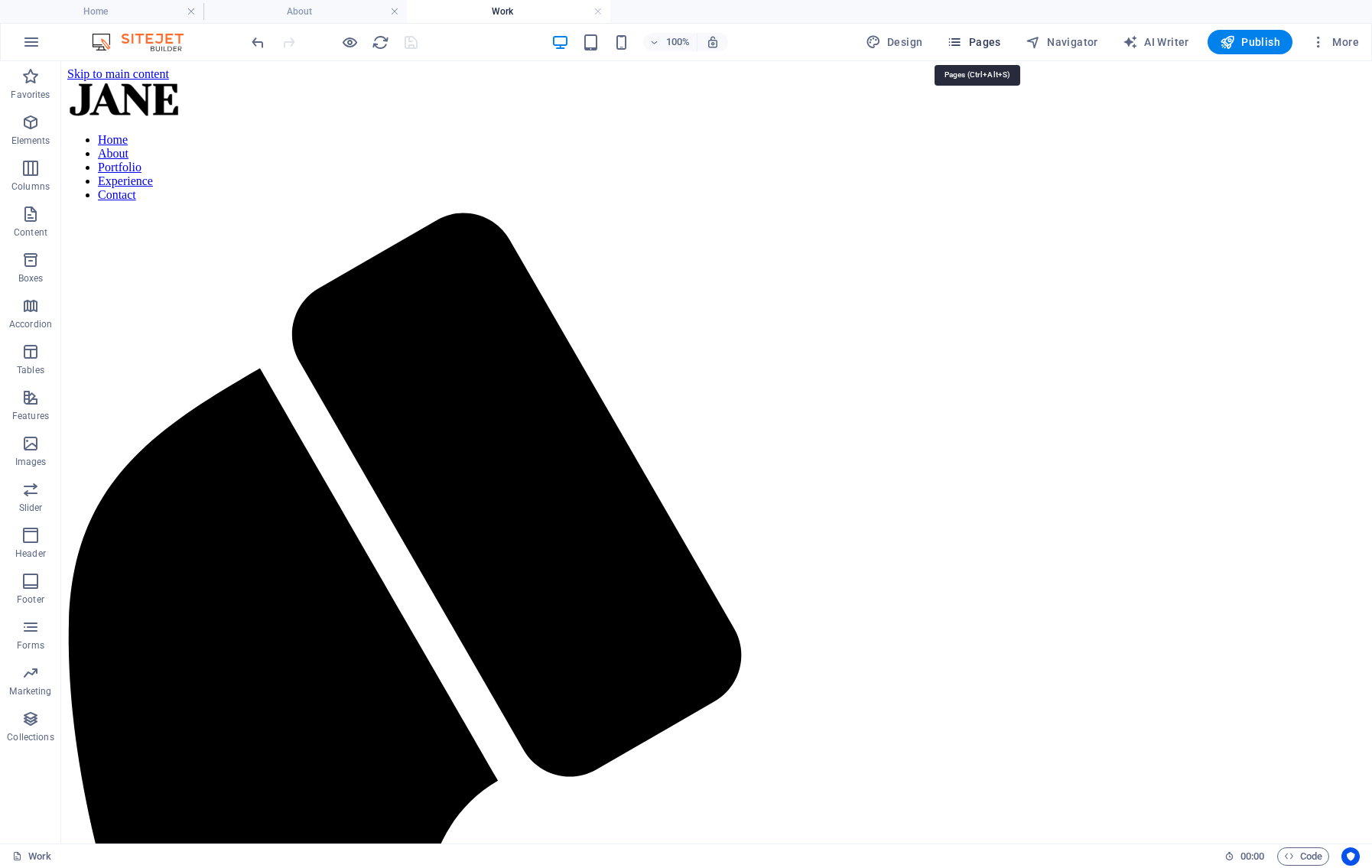
click at [999, 43] on span "Pages" at bounding box center [973, 42] width 53 height 16
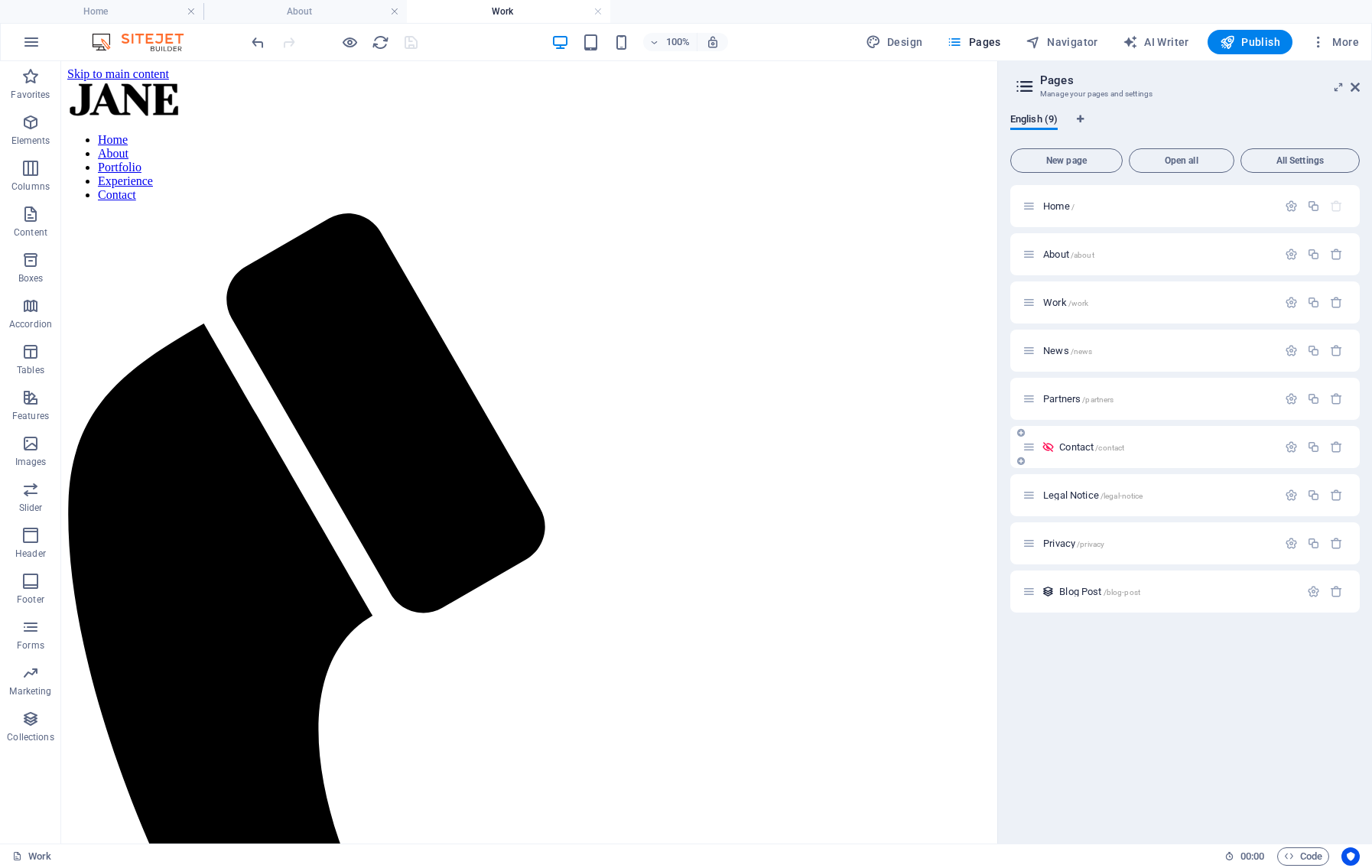
click at [1138, 454] on div "Contact /contact" at bounding box center [1149, 446] width 255 height 17
click at [1151, 450] on p "Contact /contact" at bounding box center [1165, 446] width 214 height 10
click at [1151, 487] on div "Legal Notice /legal-notice" at bounding box center [1149, 495] width 255 height 17
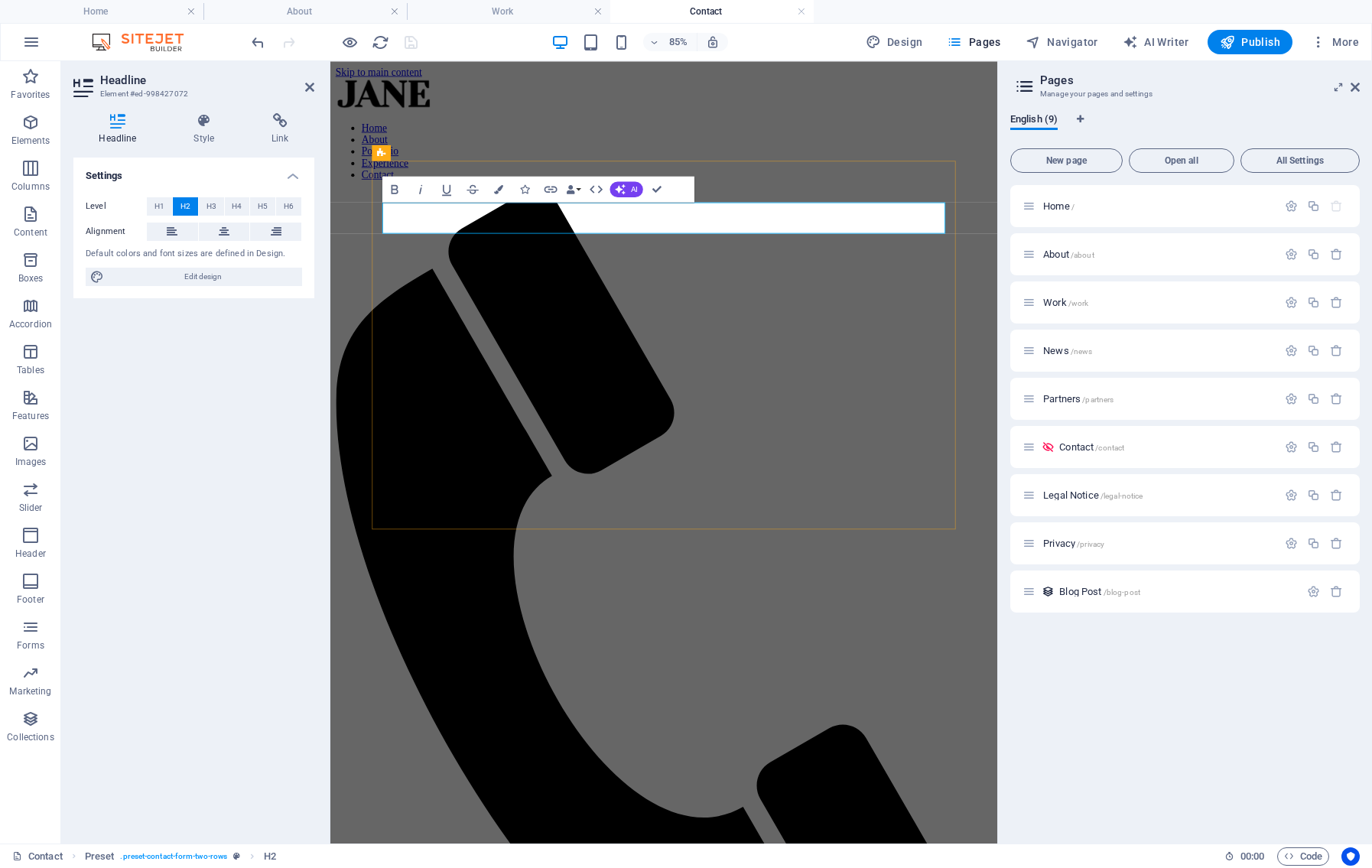
drag, startPoint x: 611, startPoint y: 239, endPoint x: 601, endPoint y: 244, distance: 11.2
drag, startPoint x: 598, startPoint y: 243, endPoint x: 657, endPoint y: 247, distance: 59.1
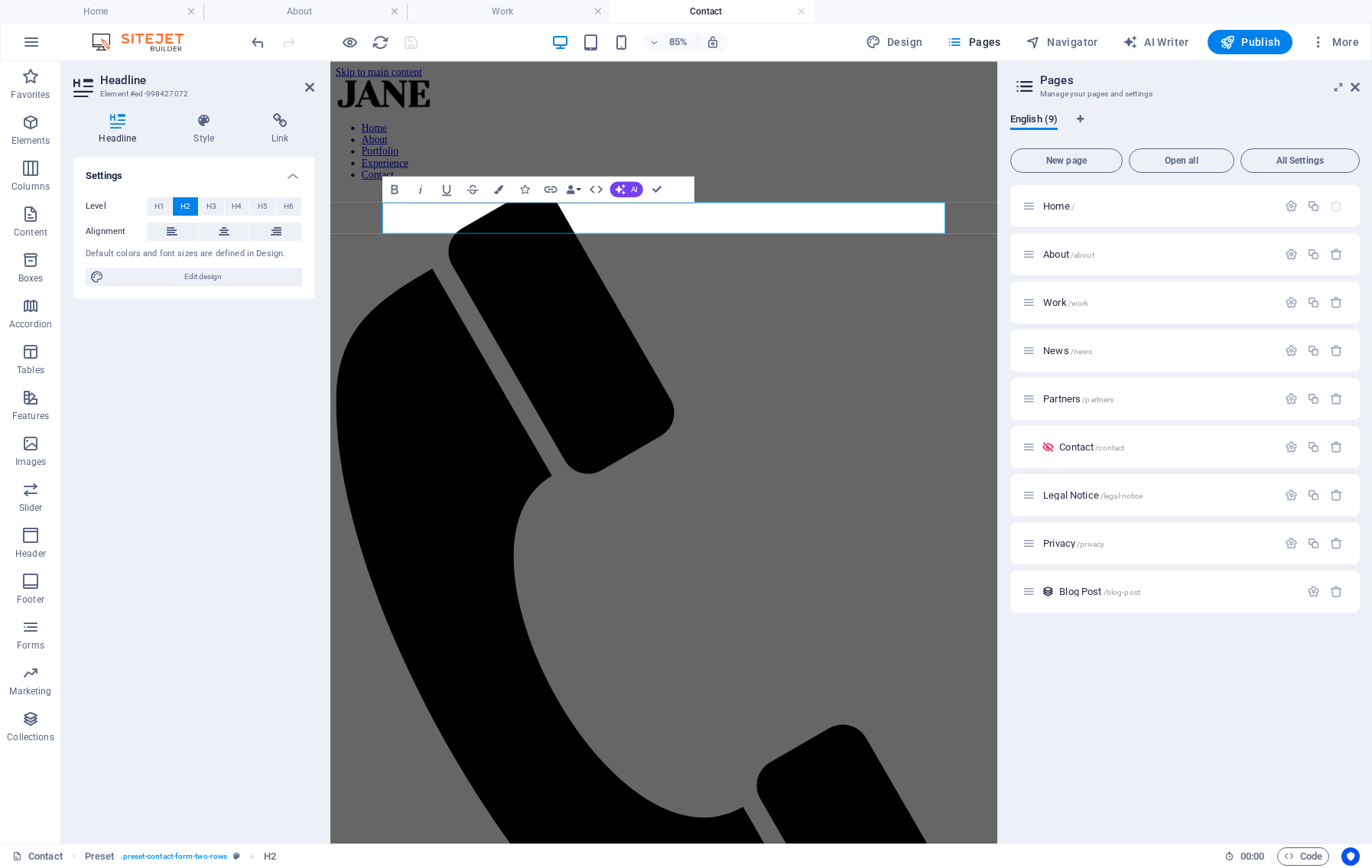
click at [306, 83] on icon at bounding box center [310, 86] width 9 height 12
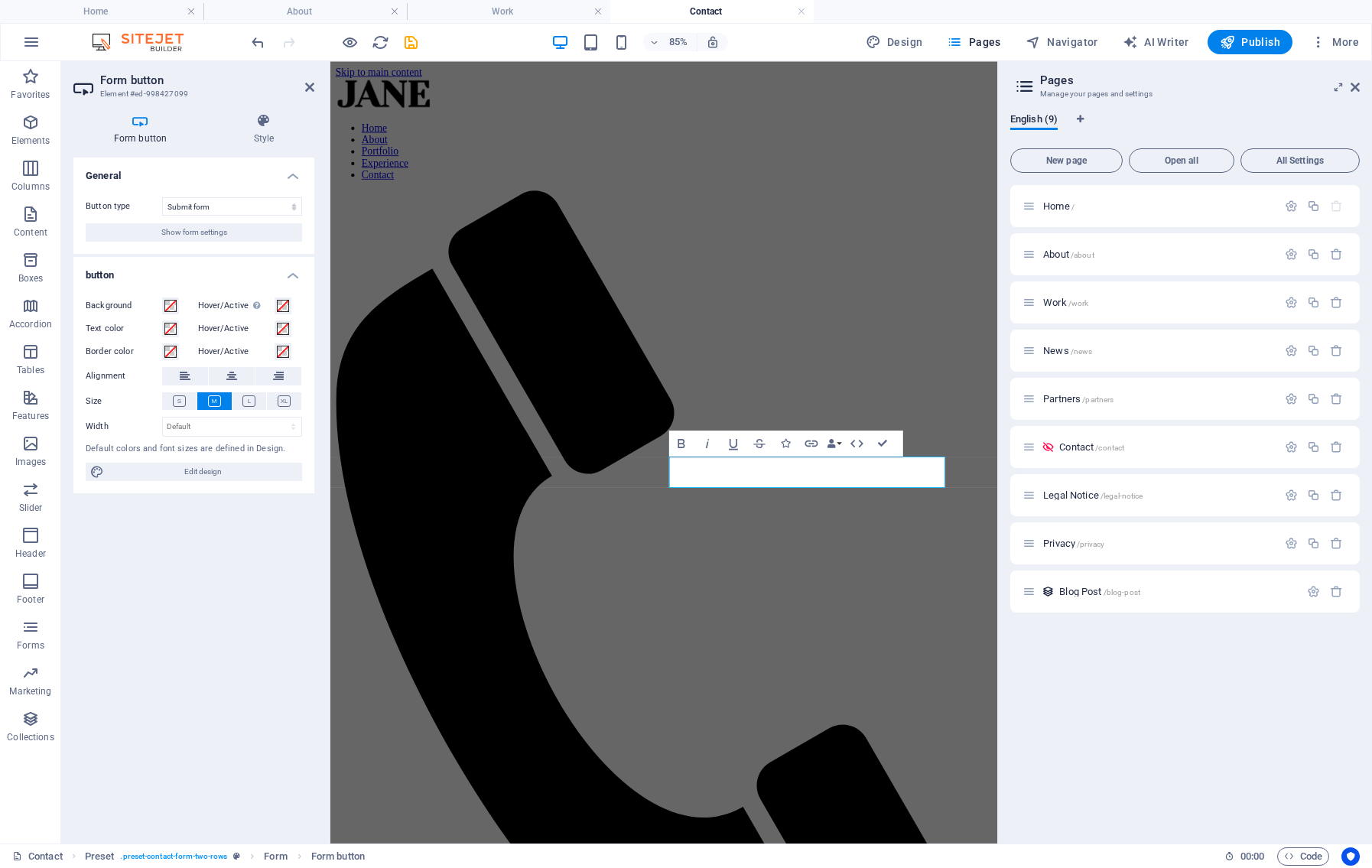
click at [148, 125] on icon at bounding box center [140, 120] width 134 height 16
click at [236, 233] on button "Show form settings" at bounding box center [193, 233] width 216 height 18
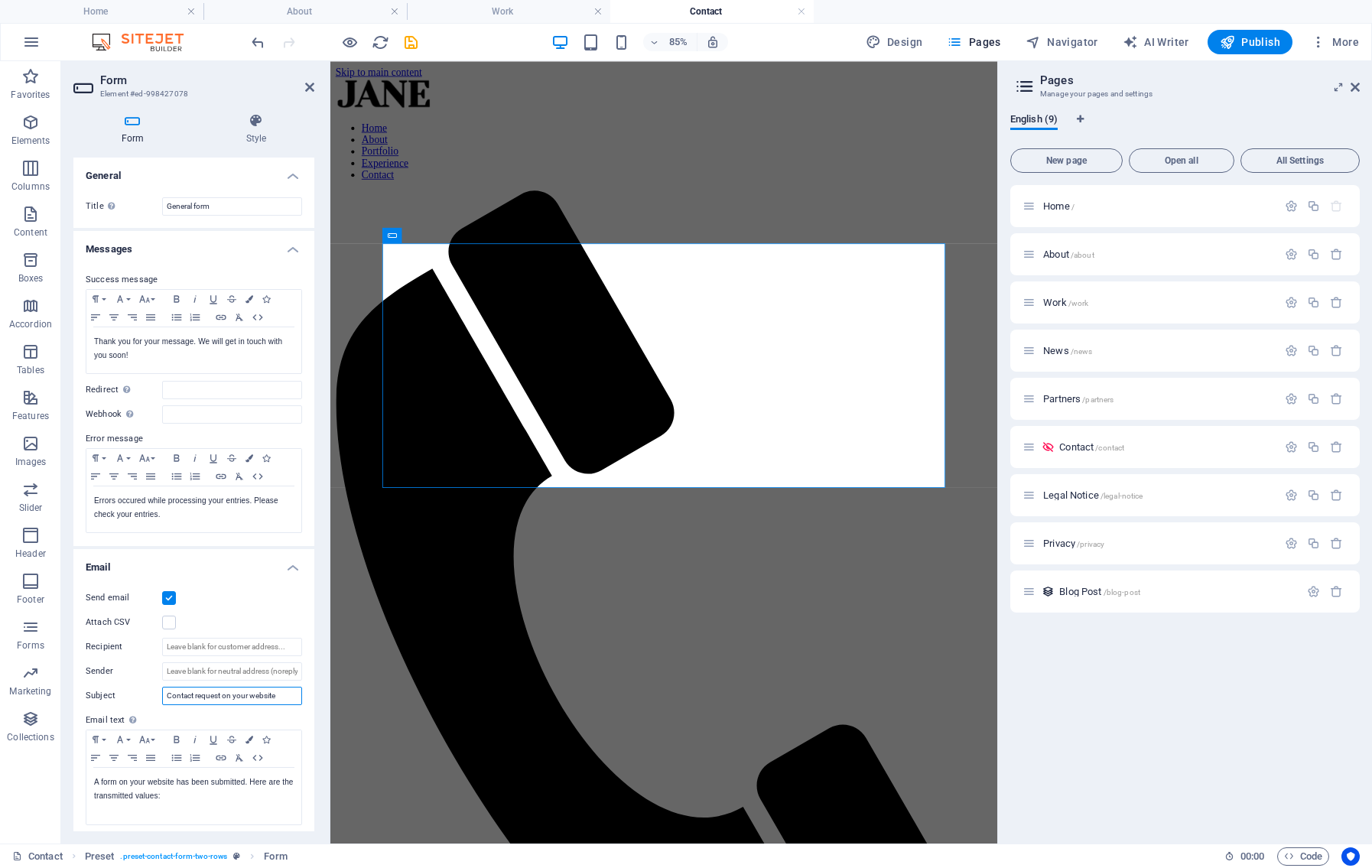
drag, startPoint x: 233, startPoint y: 696, endPoint x: 252, endPoint y: 698, distance: 19.1
type input "Contact request on website"
click at [256, 126] on icon at bounding box center [256, 120] width 116 height 16
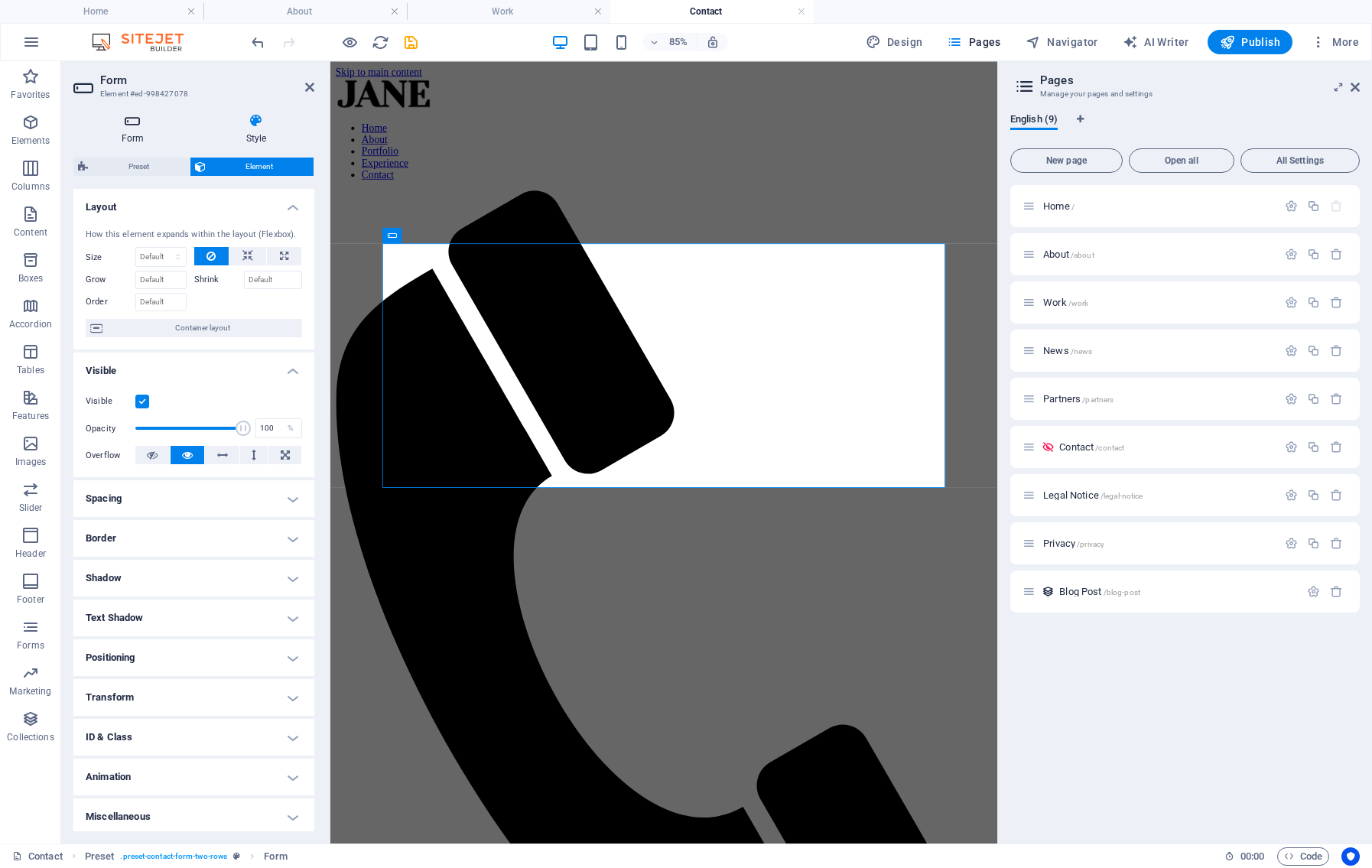
click at [127, 126] on icon at bounding box center [132, 120] width 118 height 16
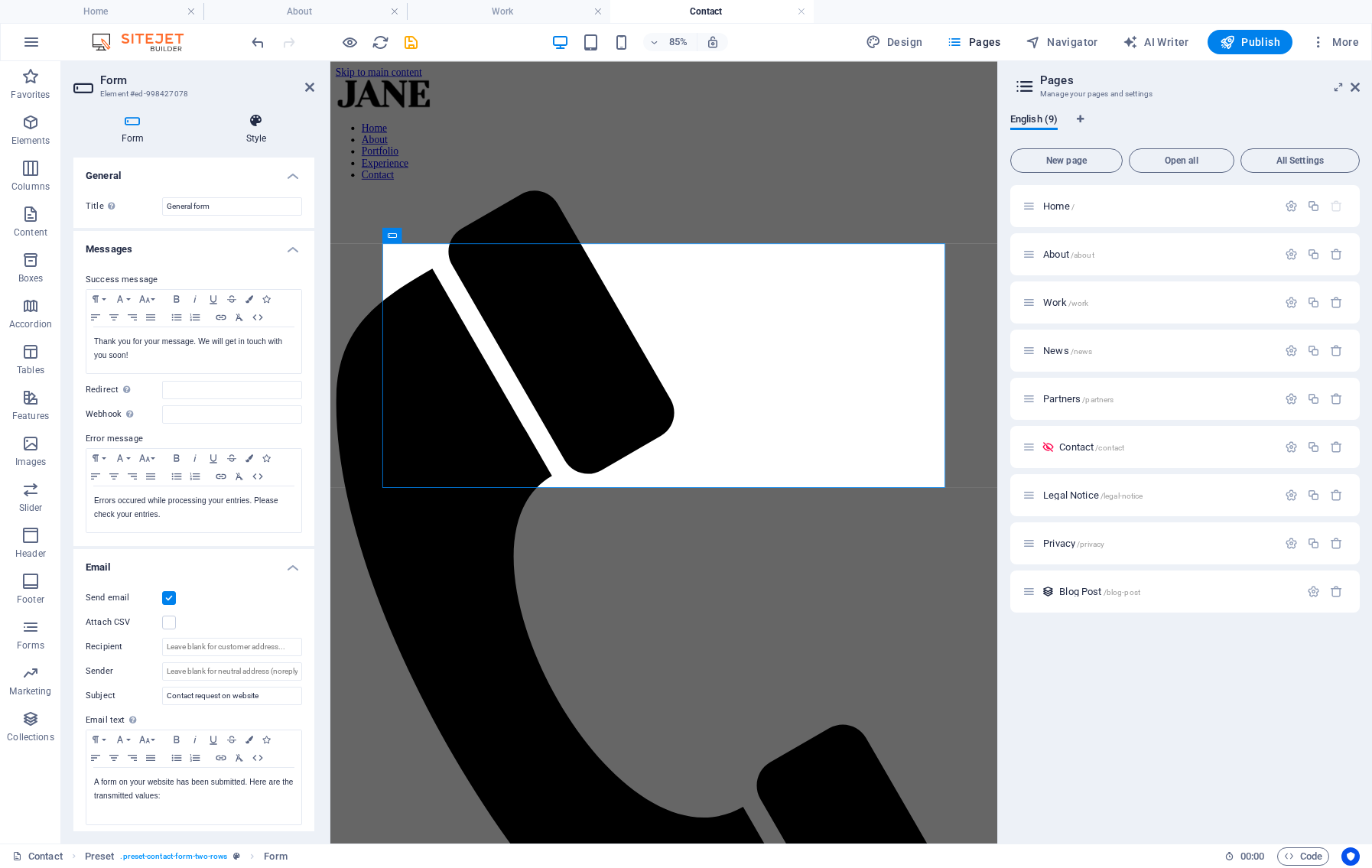
click at [252, 126] on icon at bounding box center [256, 120] width 116 height 16
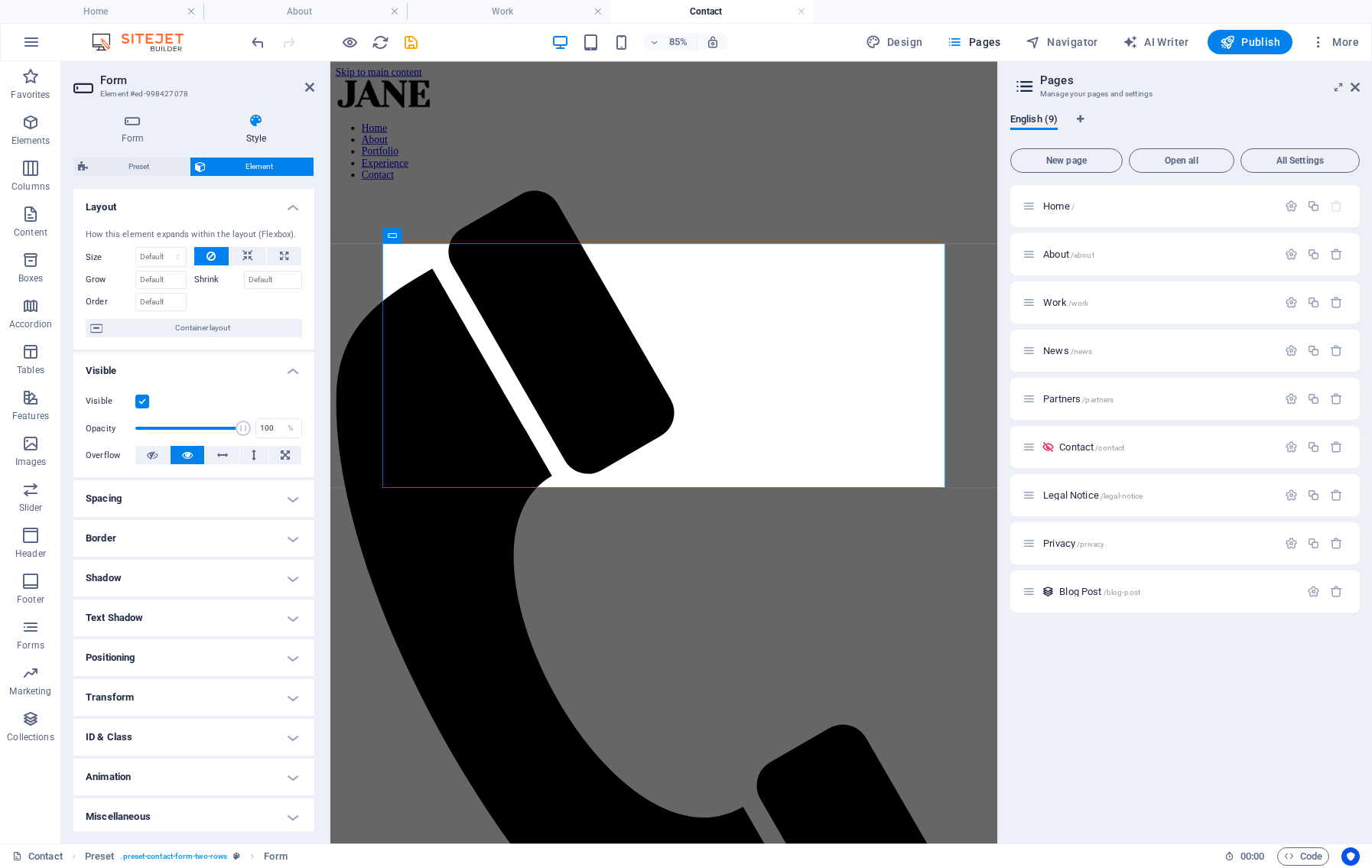
scroll to position [3, 0]
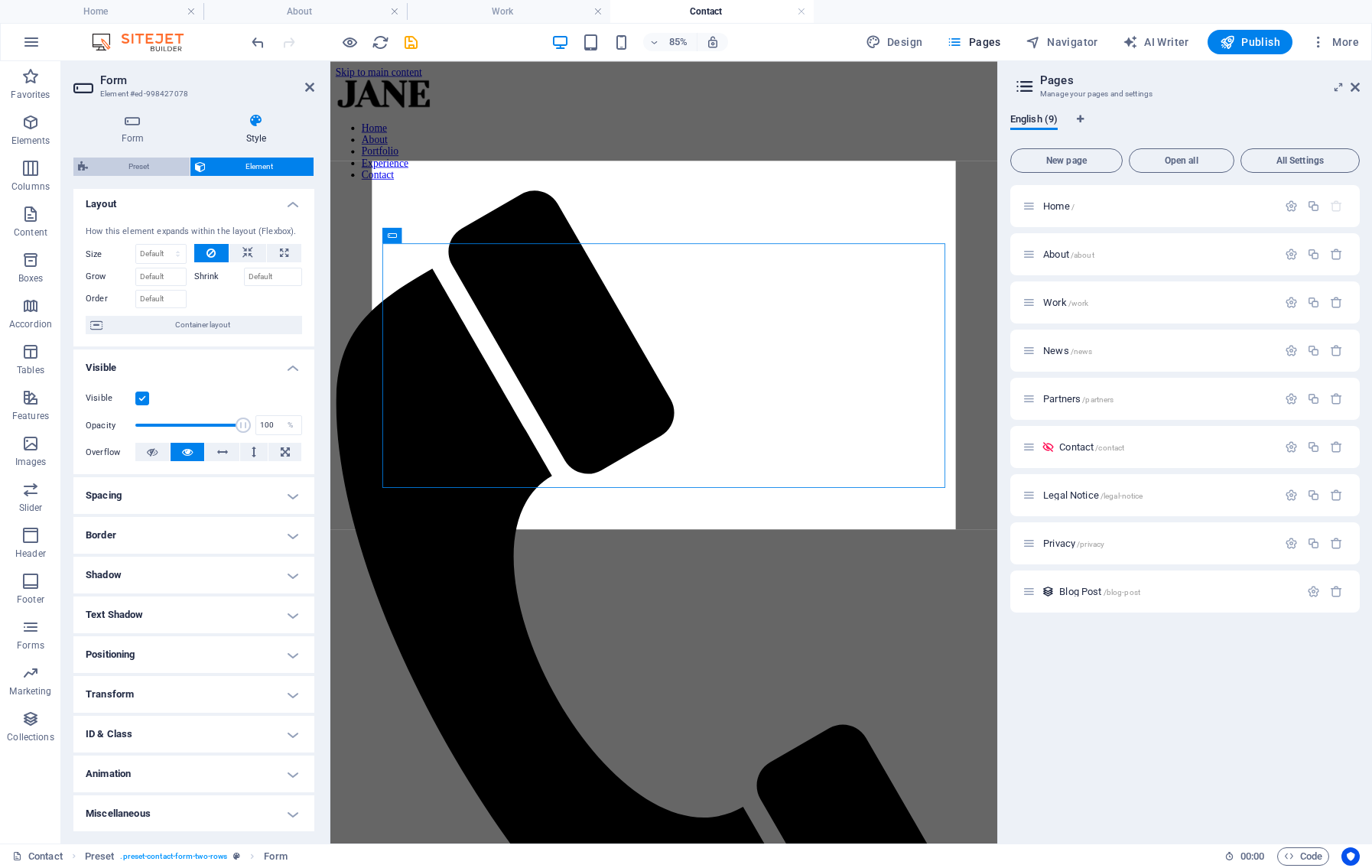
click at [139, 165] on span "Preset" at bounding box center [138, 167] width 93 height 18
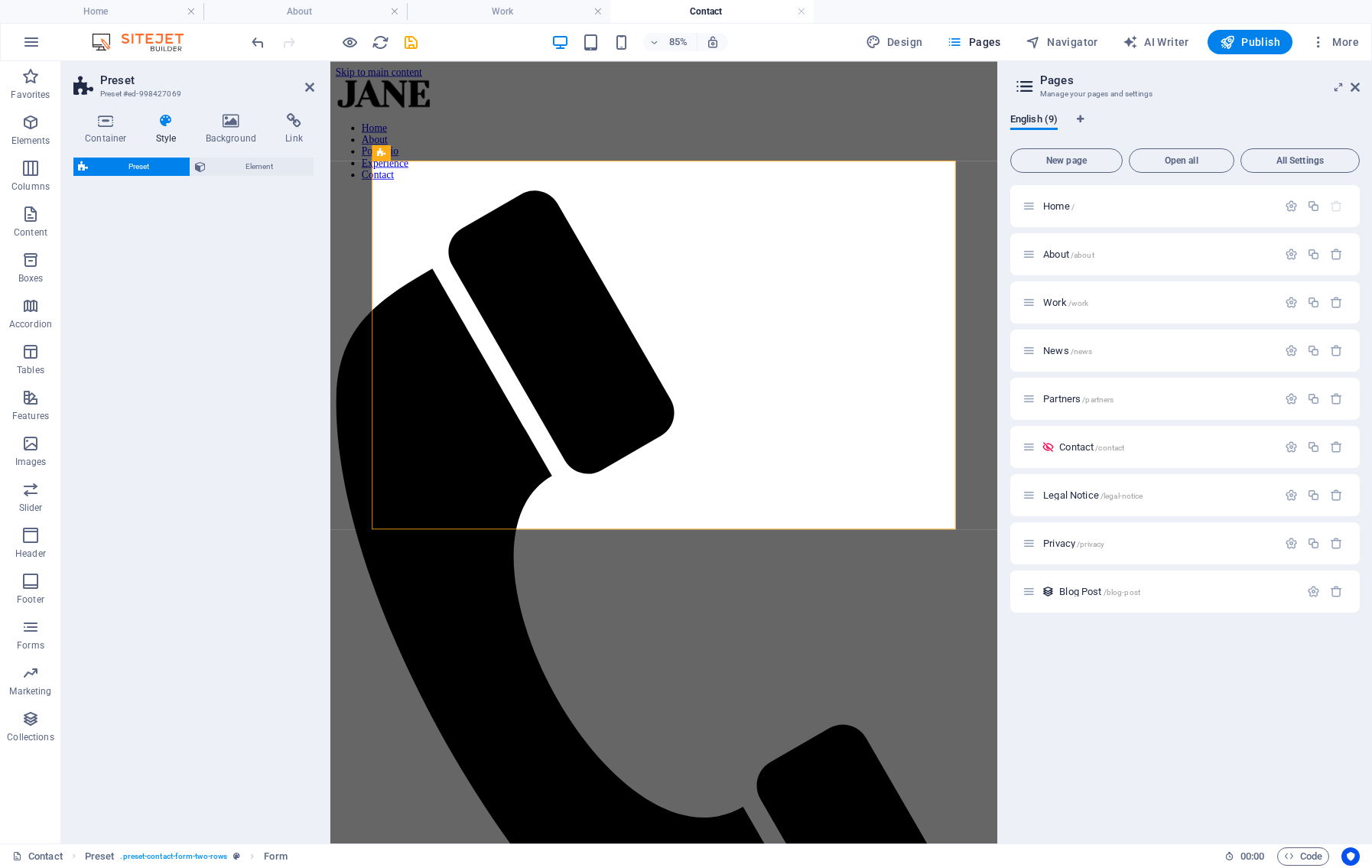
select select "px"
select select "rem"
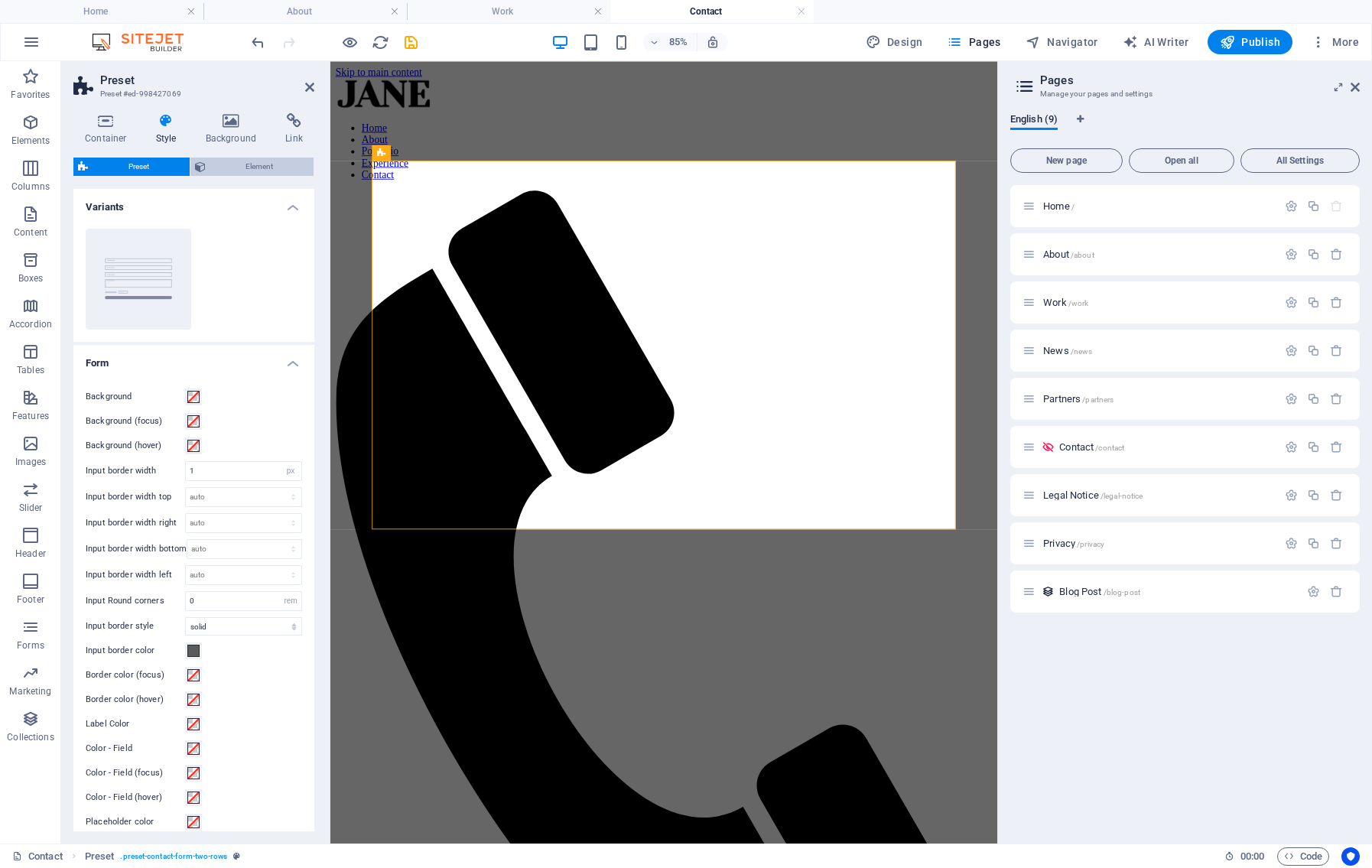
click at [285, 159] on span "Element" at bounding box center [259, 167] width 99 height 18
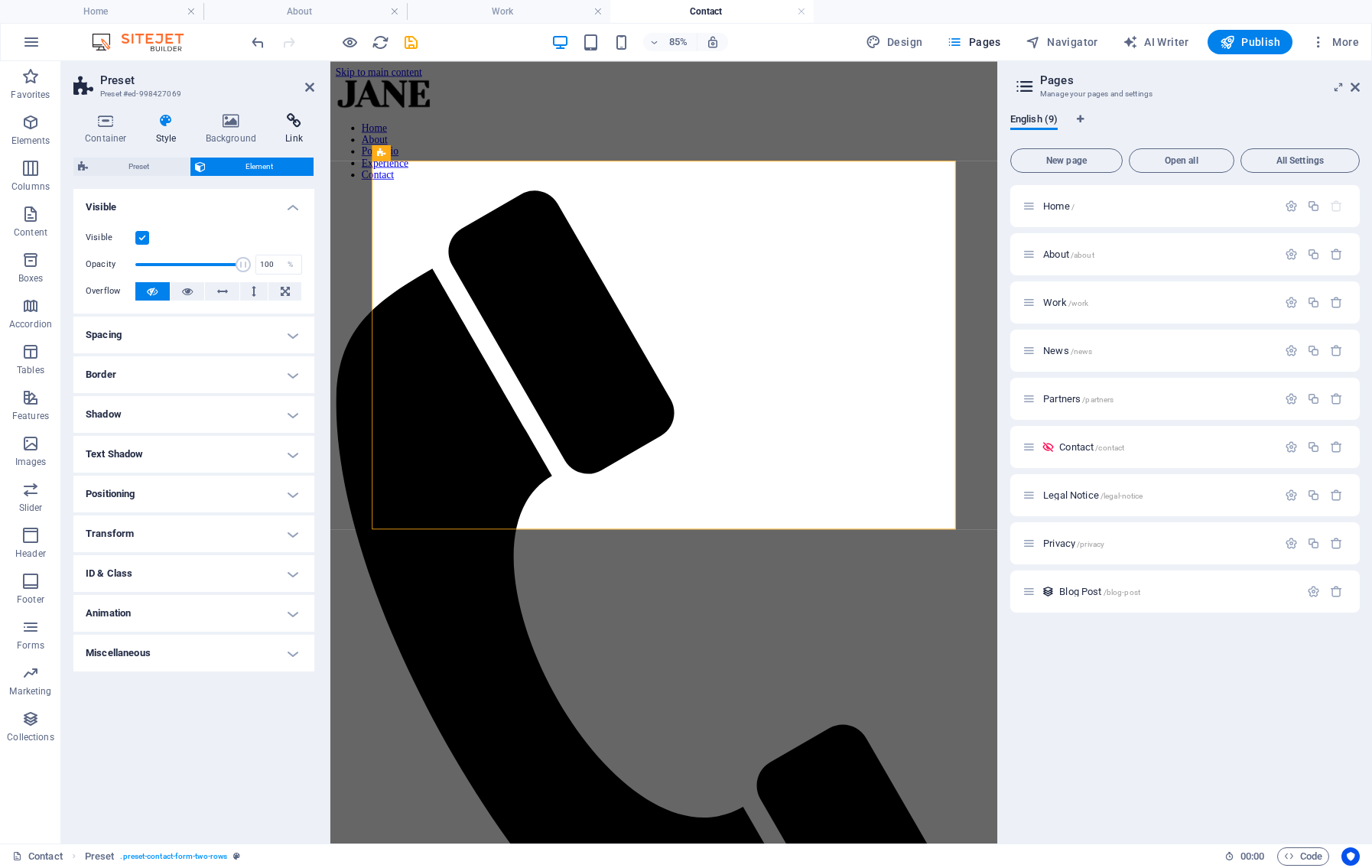
click at [297, 127] on icon at bounding box center [294, 120] width 40 height 16
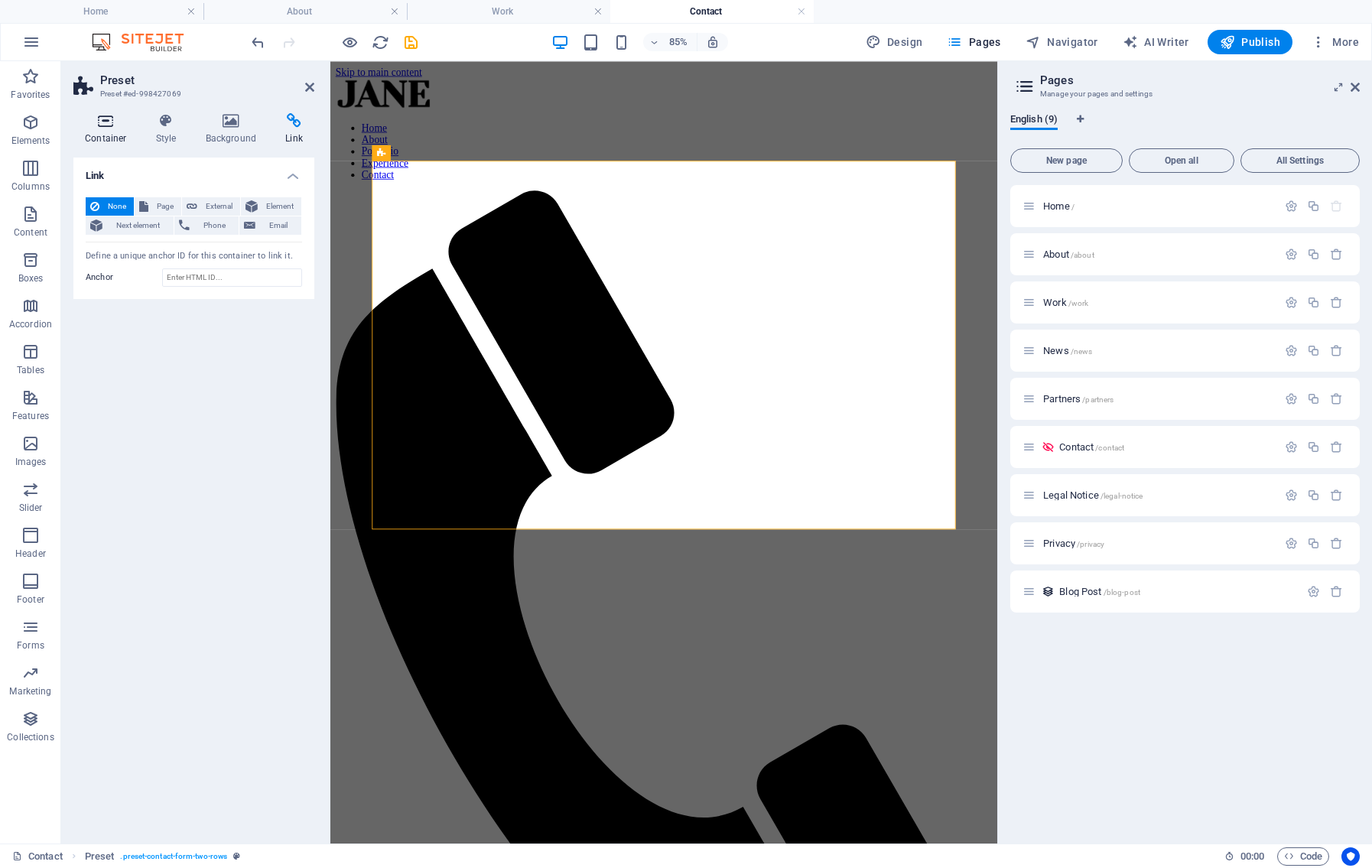
click at [86, 132] on h4 "Container" at bounding box center [109, 128] width 71 height 32
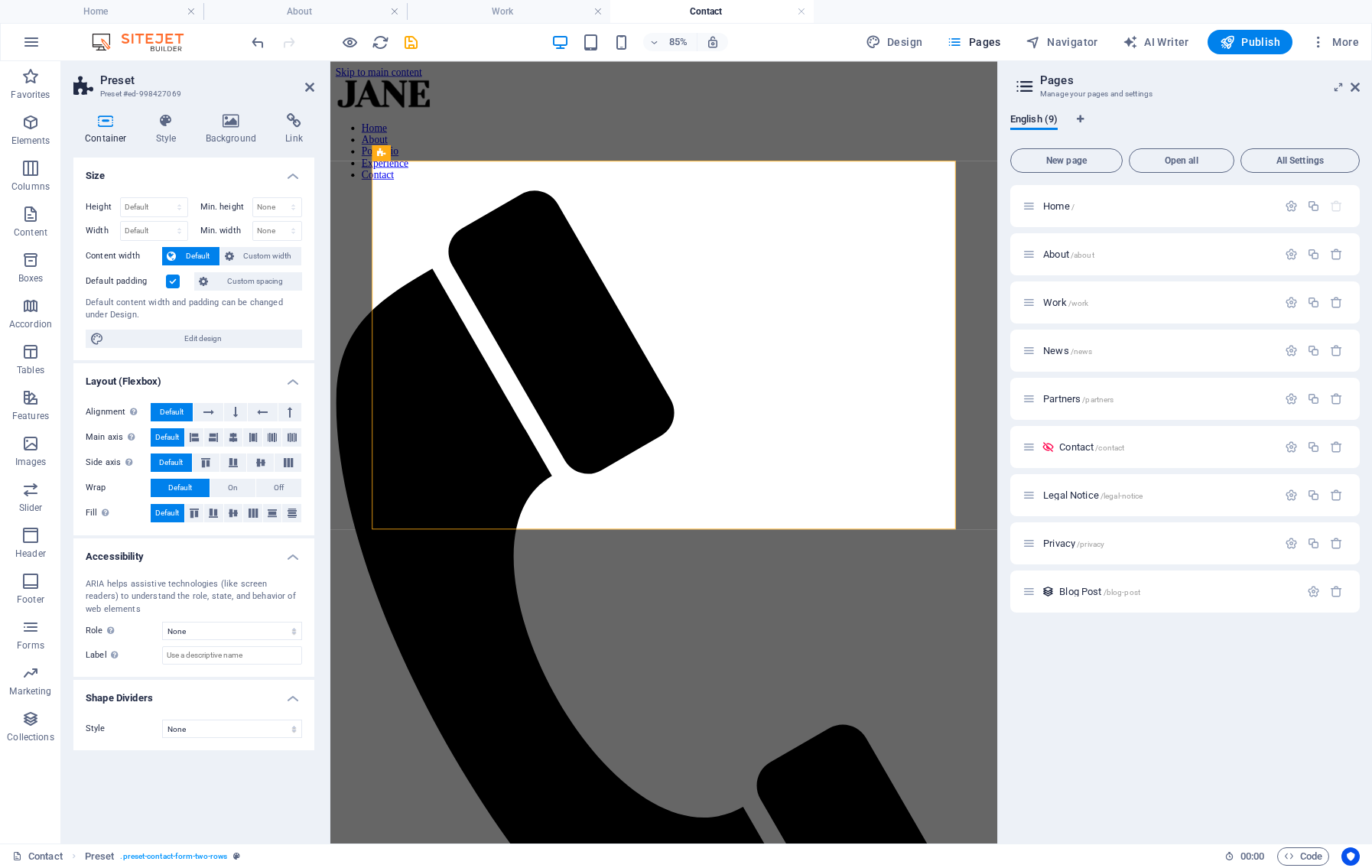
click at [313, 84] on icon at bounding box center [310, 86] width 9 height 12
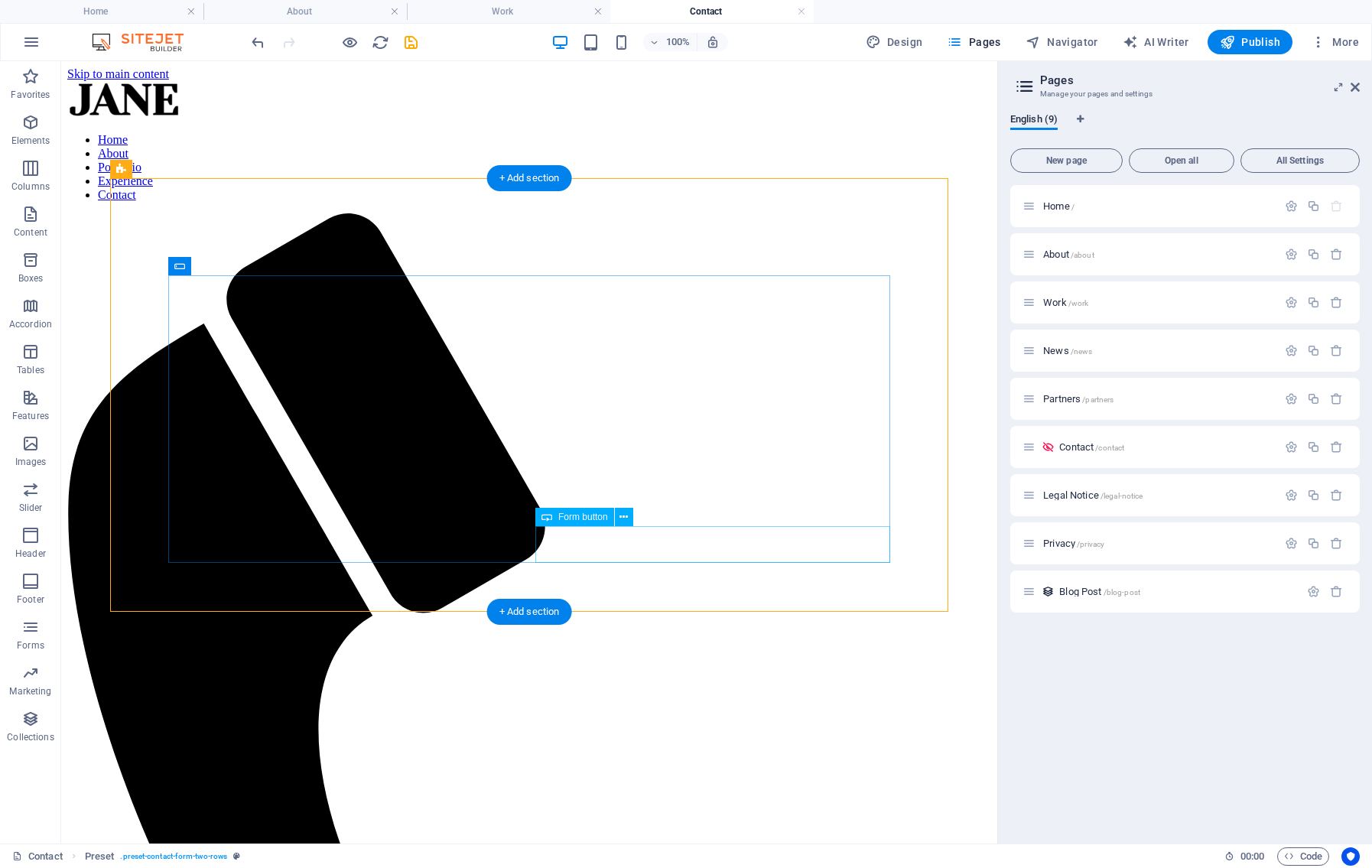
drag, startPoint x: 675, startPoint y: 539, endPoint x: 466, endPoint y: 623, distance: 225.2
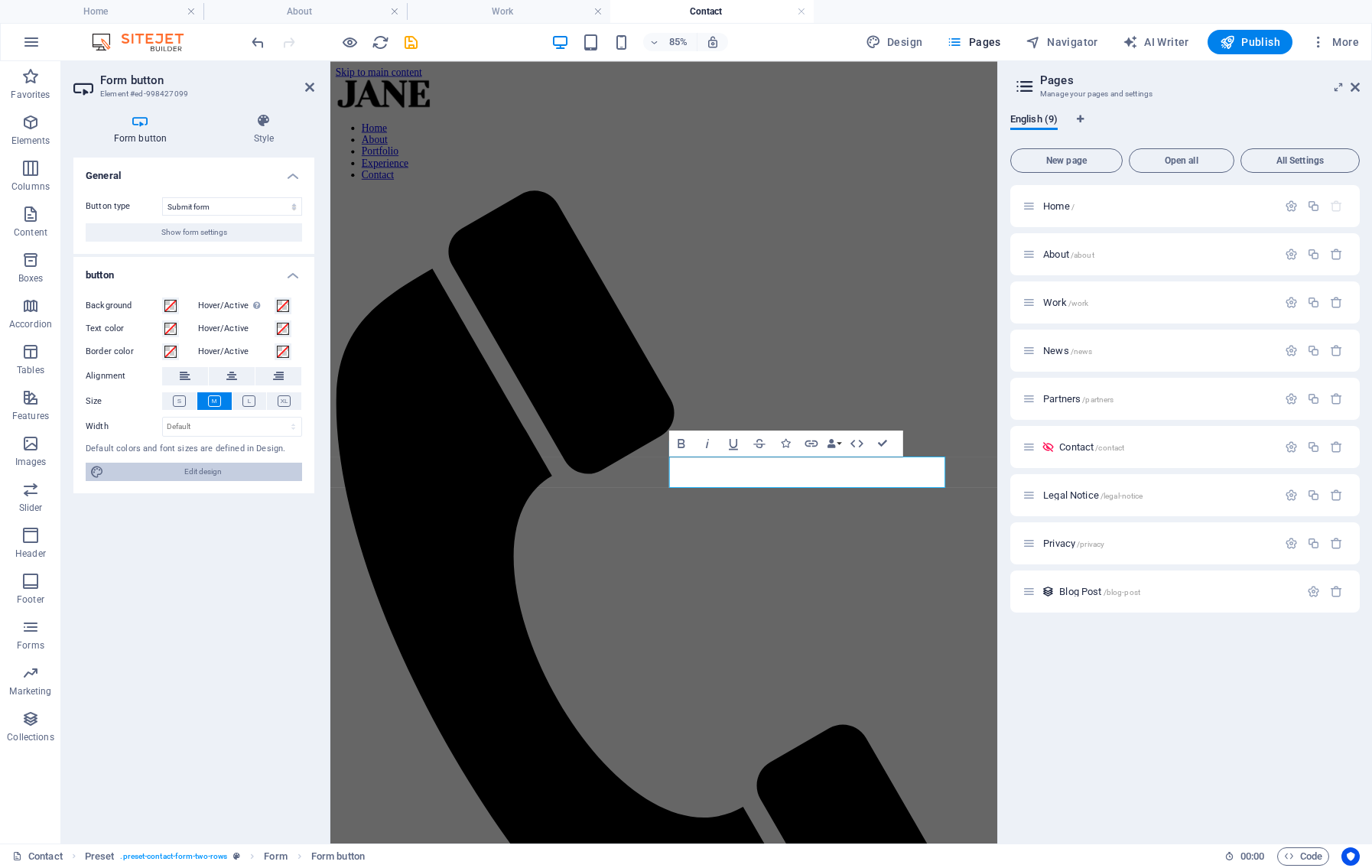
click at [172, 473] on span "Edit design" at bounding box center [203, 472] width 189 height 18
select select "px"
select select "300"
select select "px"
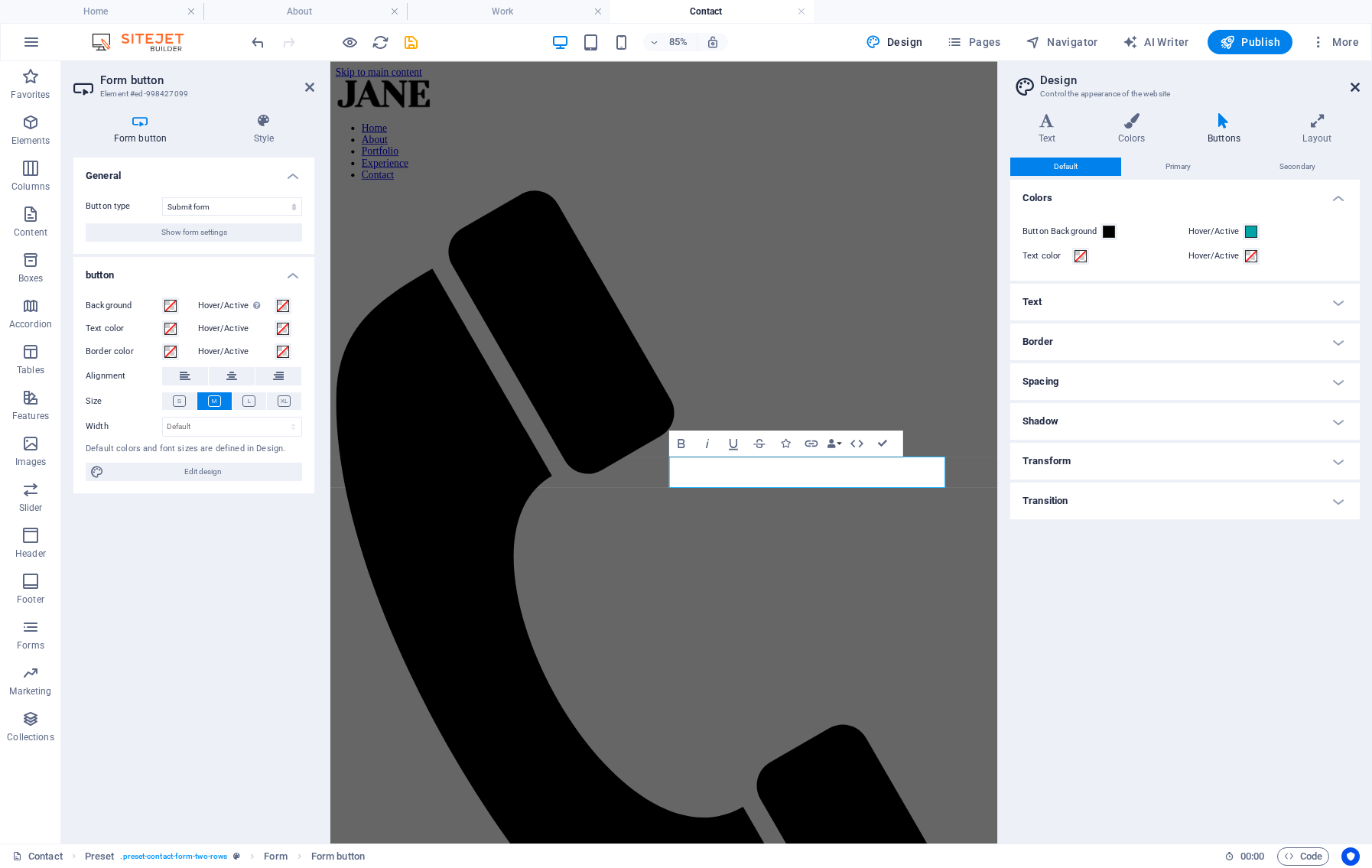
click at [1355, 92] on icon at bounding box center [1355, 86] width 9 height 12
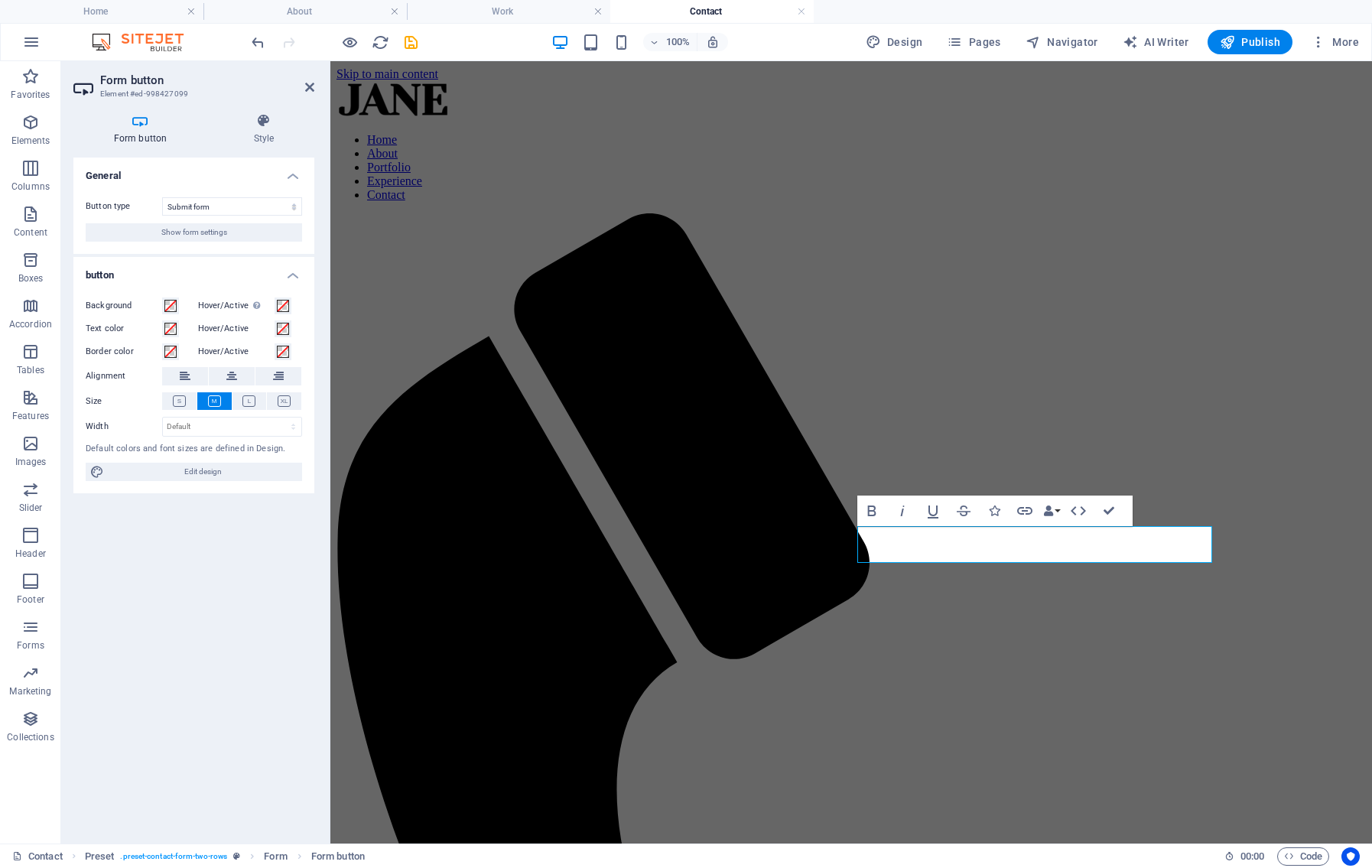
click at [138, 131] on h4 "Form button" at bounding box center [143, 128] width 140 height 32
click at [274, 129] on h4 "Style" at bounding box center [264, 128] width 101 height 32
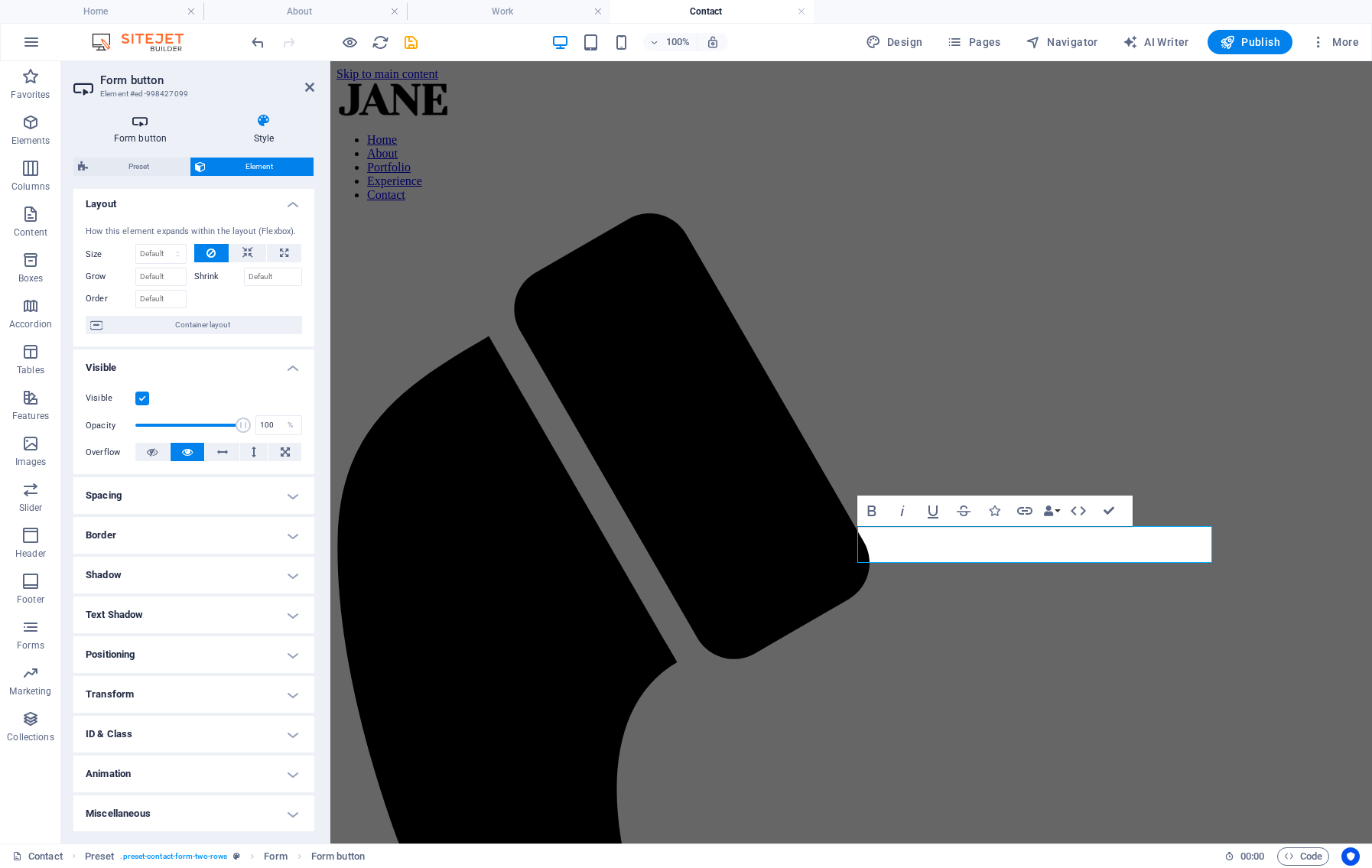
click at [146, 132] on h4 "Form button" at bounding box center [143, 128] width 140 height 32
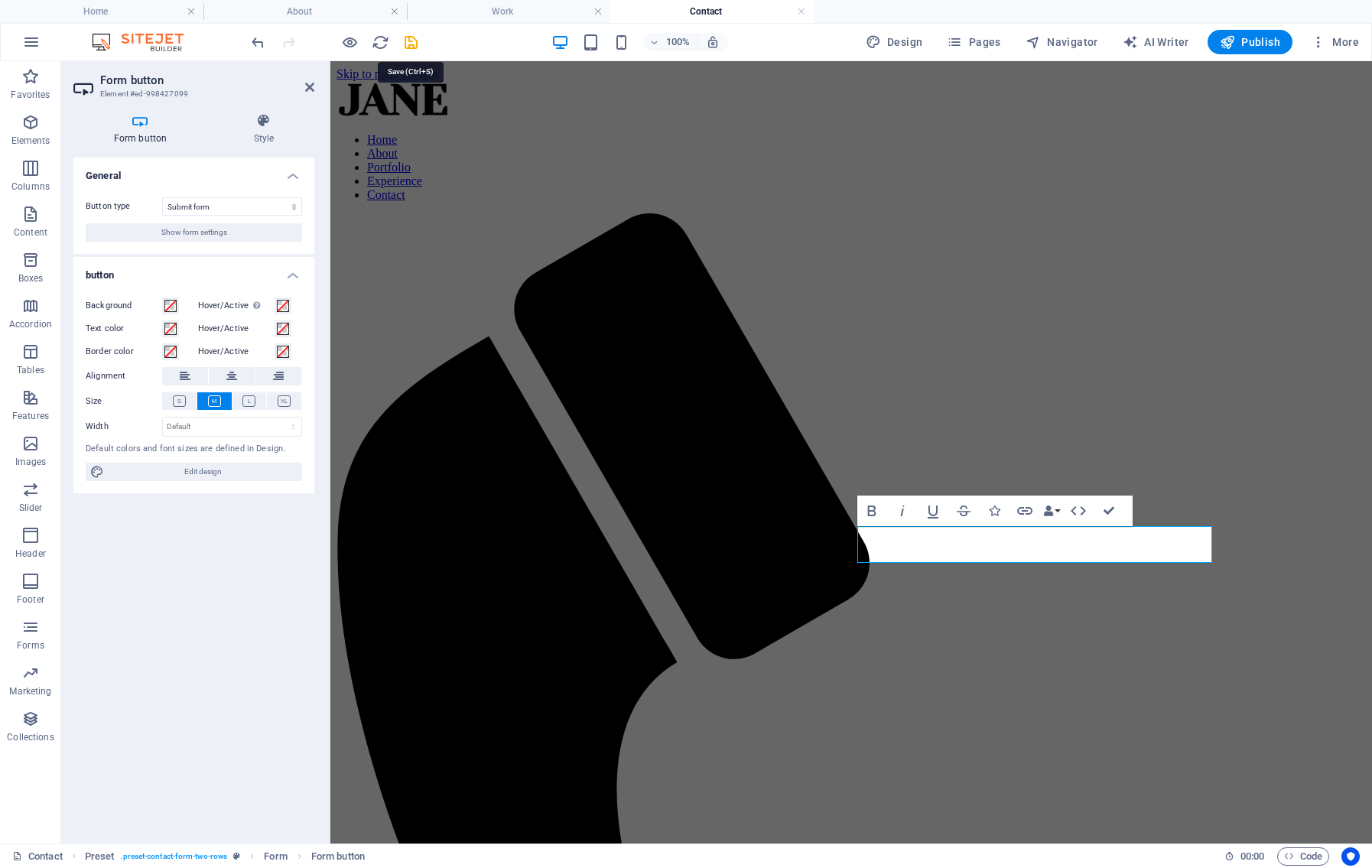
drag, startPoint x: 412, startPoint y: 44, endPoint x: 427, endPoint y: 55, distance: 18.6
click at [412, 44] on icon "save" at bounding box center [411, 42] width 17 height 17
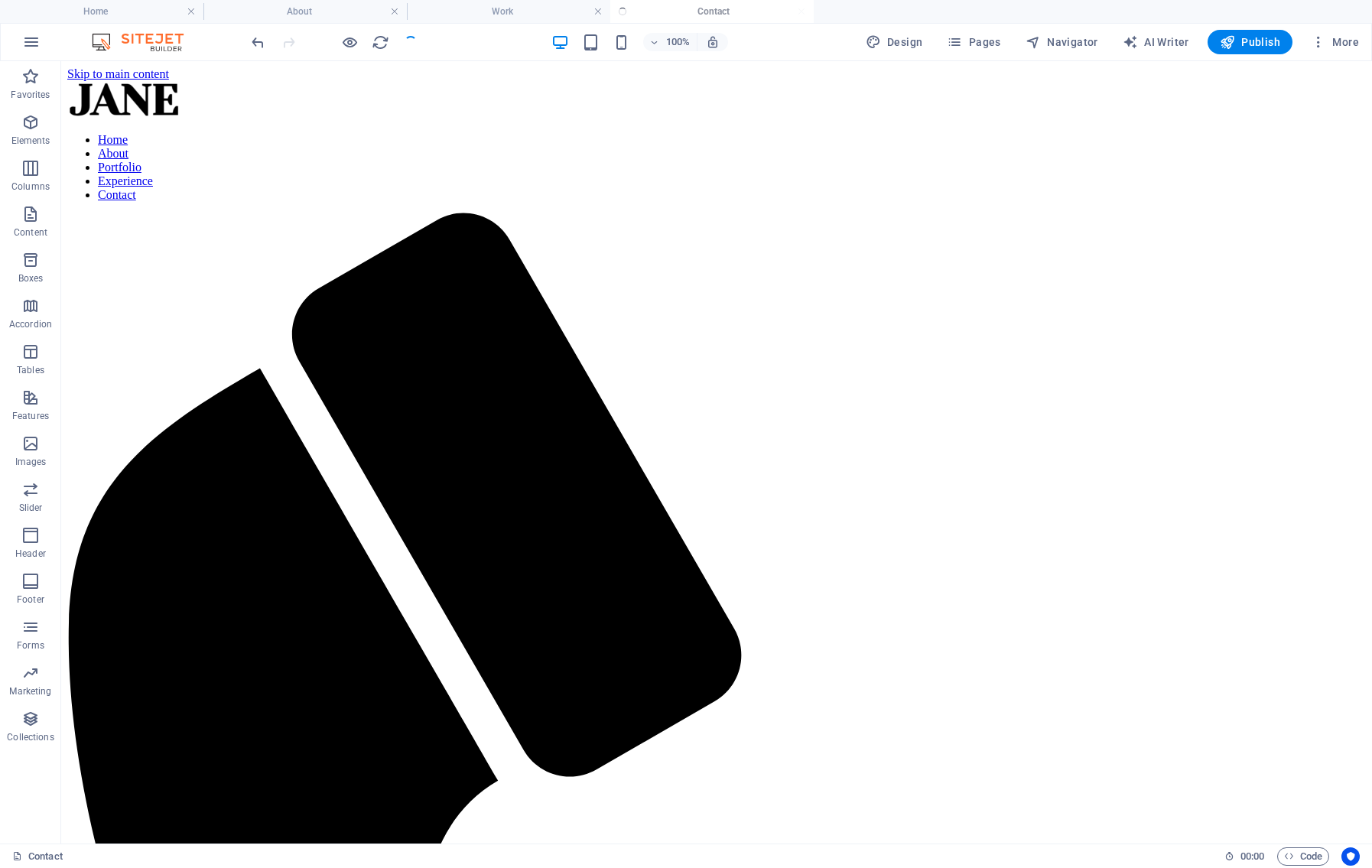
checkbox input "false"
